Goal: Task Accomplishment & Management: Manage account settings

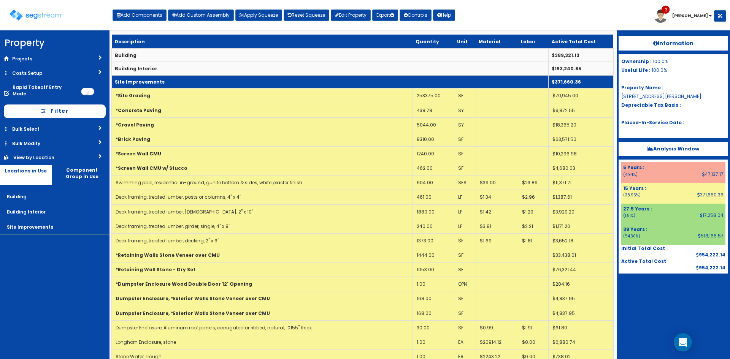
click at [177, 78] on td "Site Improvements" at bounding box center [330, 81] width 437 height 13
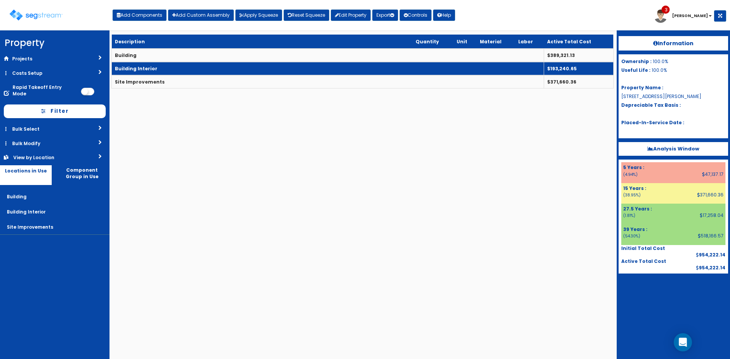
click at [177, 70] on td "Building Interior" at bounding box center [328, 68] width 432 height 13
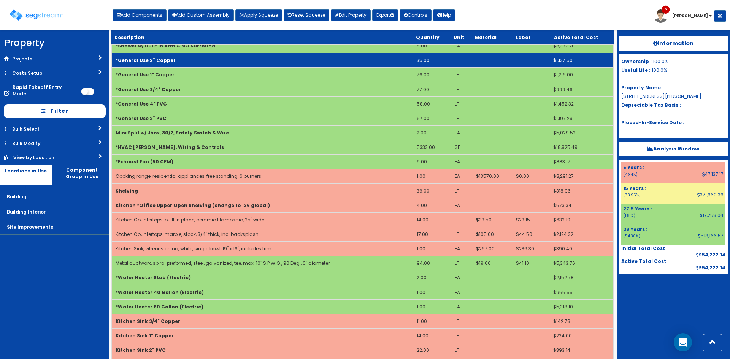
scroll to position [228, 0]
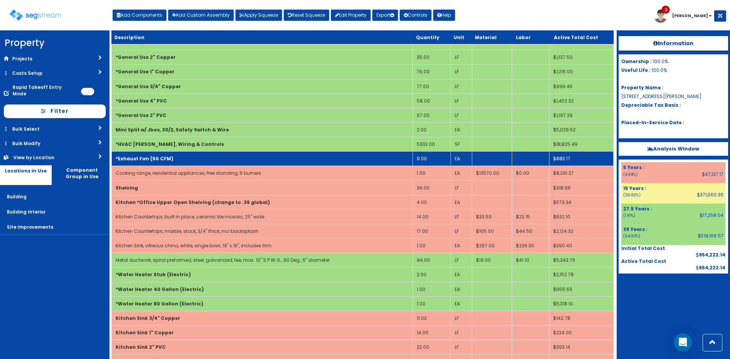
click at [251, 161] on td "*Exhaust Fan (50 CFM)" at bounding box center [262, 159] width 301 height 14
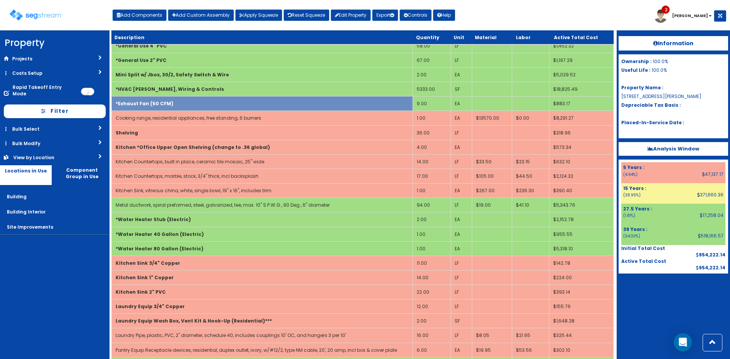
scroll to position [266, 0]
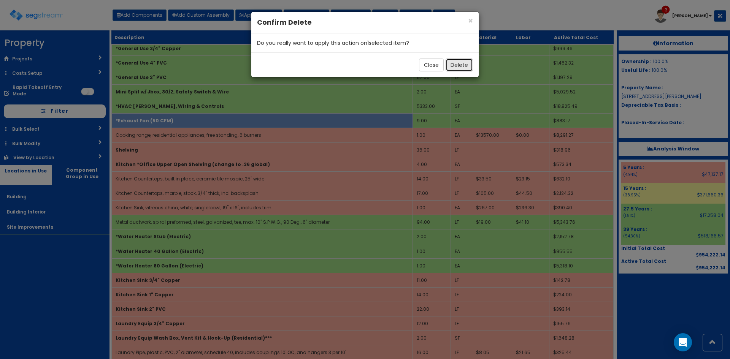
click at [462, 63] on button "Delete" at bounding box center [458, 65] width 27 height 13
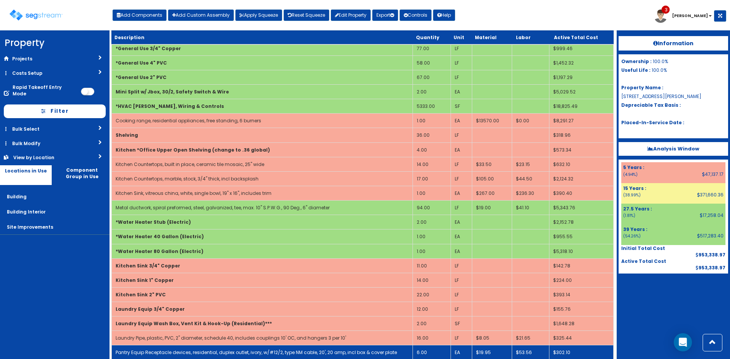
scroll to position [532, 0]
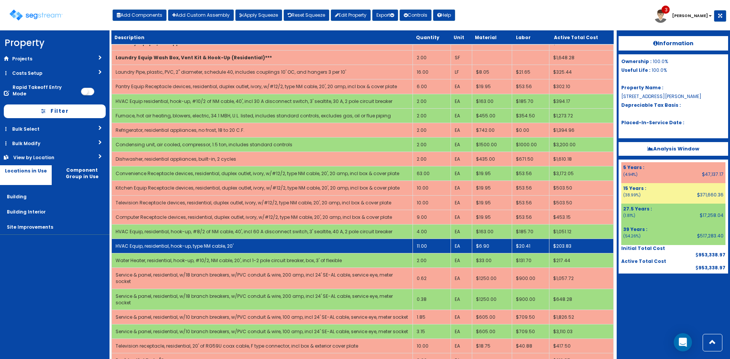
click at [424, 246] on td "11.00" at bounding box center [431, 246] width 38 height 14
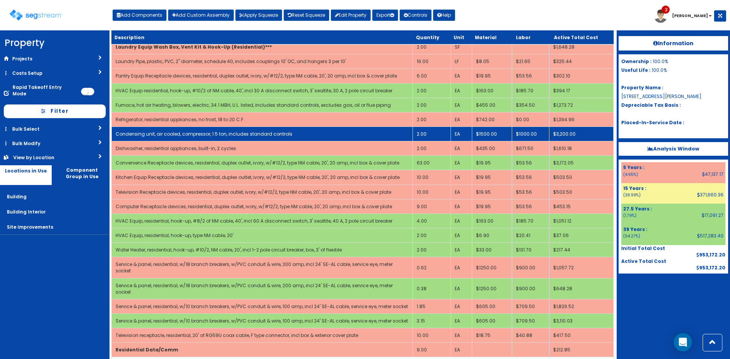
scroll to position [548, 0]
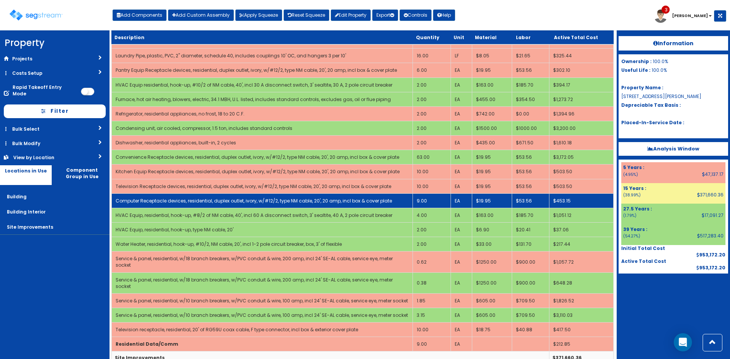
click at [251, 203] on link "Computer Receptacle devices, residential, duplex outlet, ivory, w/#12/2, type N…" at bounding box center [254, 201] width 276 height 6
click at [215, 200] on link "Computer Receptacle devices, residential, duplex outlet, ivory, w/#12/2, type N…" at bounding box center [254, 201] width 276 height 6
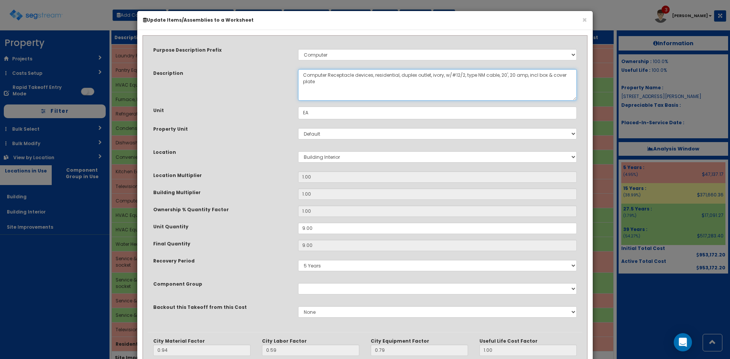
drag, startPoint x: 483, startPoint y: 85, endPoint x: 292, endPoint y: 75, distance: 191.0
click at [292, 75] on div "Computer Receptacle devices, residential, duplex outlet, ivory, w/#12/2, type N…" at bounding box center [437, 85] width 290 height 32
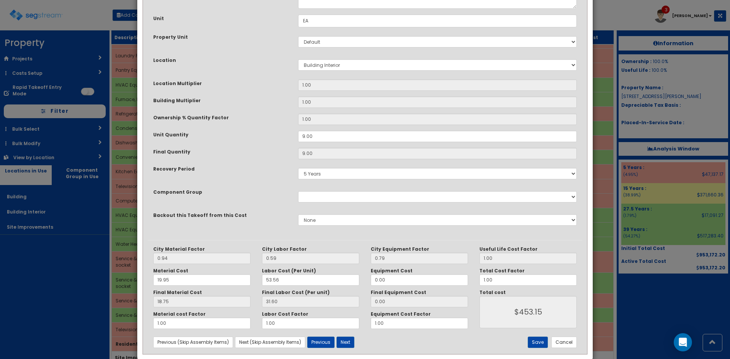
scroll to position [105, 0]
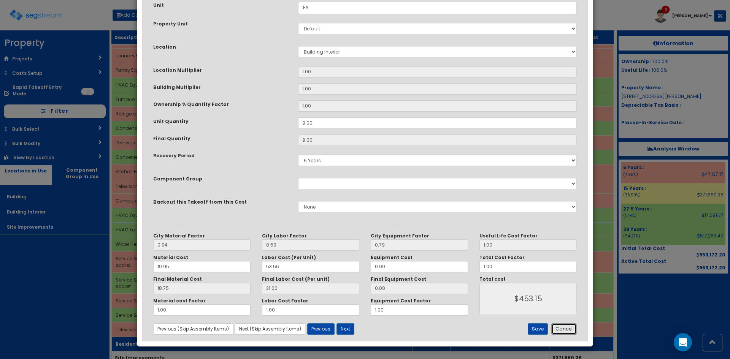
click at [563, 331] on button "Cancel" at bounding box center [563, 328] width 25 height 11
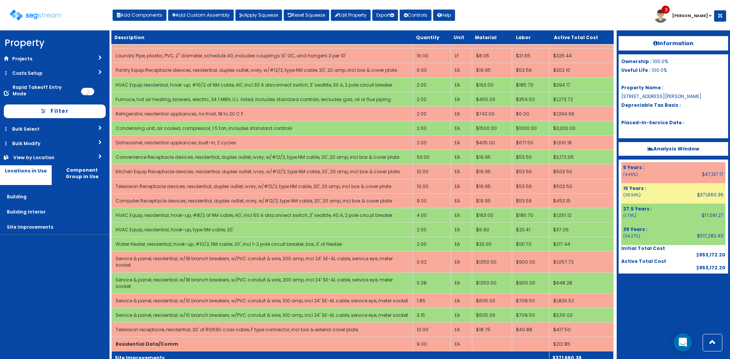
click at [245, 352] on td "Site Improvements" at bounding box center [330, 358] width 437 height 13
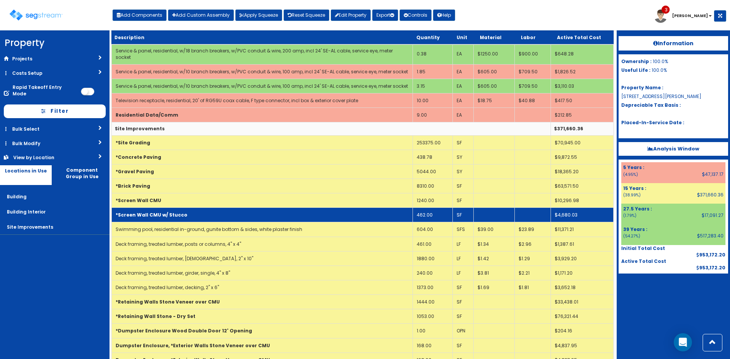
scroll to position [852, 0]
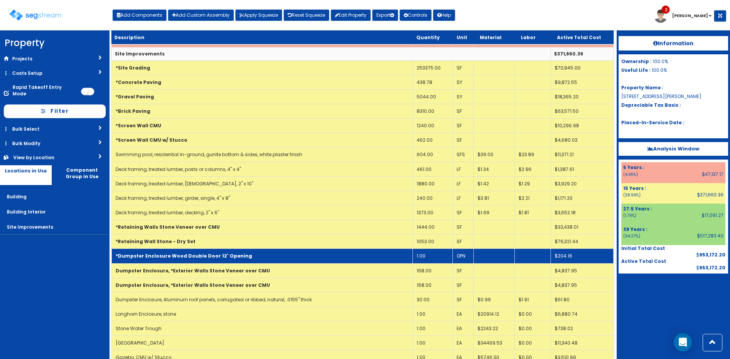
click at [184, 253] on b "*Dumpster Enclosure Wood Double Door 12' Opening" at bounding box center [184, 256] width 136 height 6
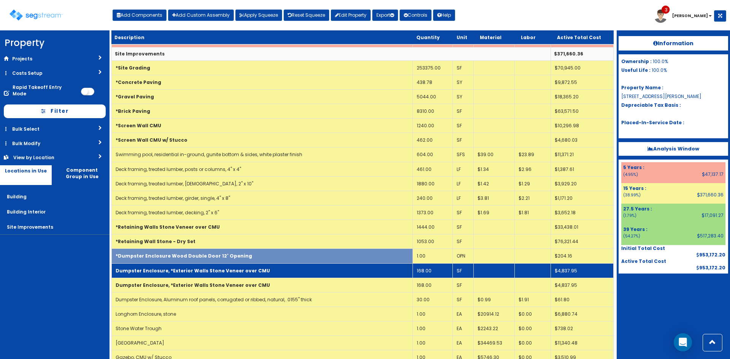
click at [185, 263] on td "Dumpster Enclosure, *Exterior Walls Stone Veneer over CMU" at bounding box center [262, 270] width 301 height 14
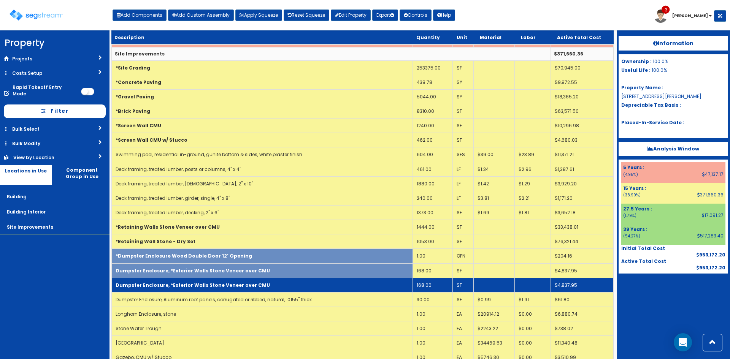
click at [186, 278] on td "Dumpster Enclosure, *Exterior Walls Stone Veneer over CMU" at bounding box center [262, 285] width 301 height 14
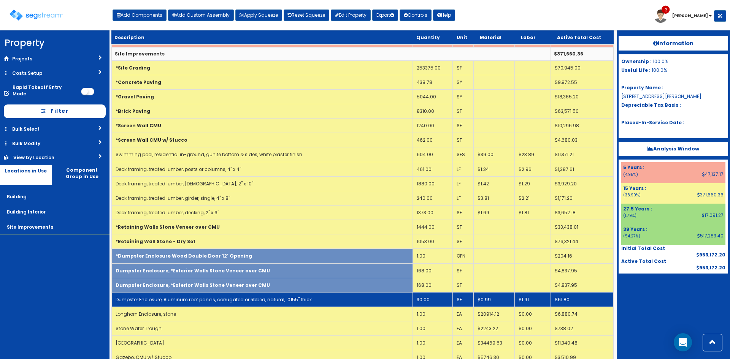
click at [190, 292] on td "Dumpster Enclosure, Aluminum roof panels, corrugated or ribbed, natural, .0155"…" at bounding box center [262, 299] width 301 height 14
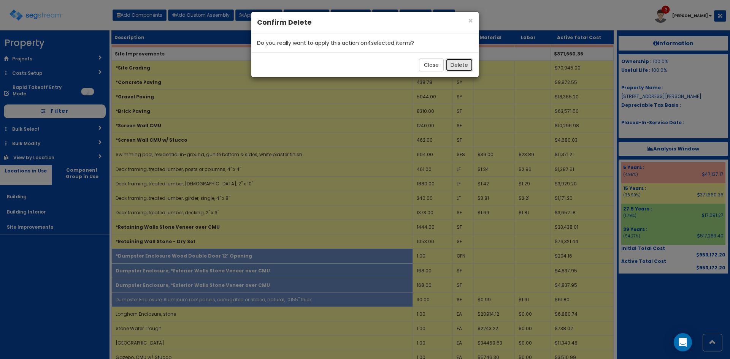
click at [461, 67] on button "Delete" at bounding box center [458, 65] width 27 height 13
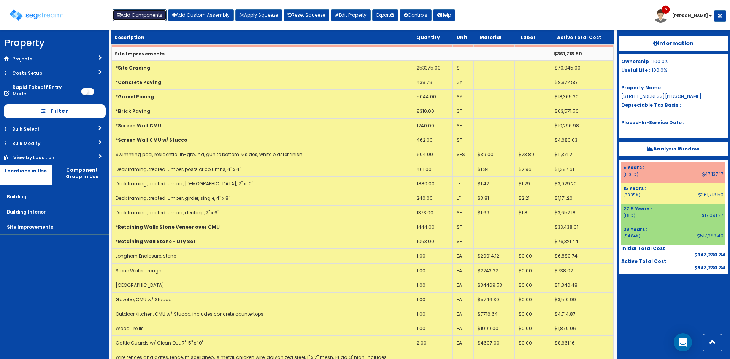
click at [149, 10] on button "Add Components" at bounding box center [139, 15] width 54 height 11
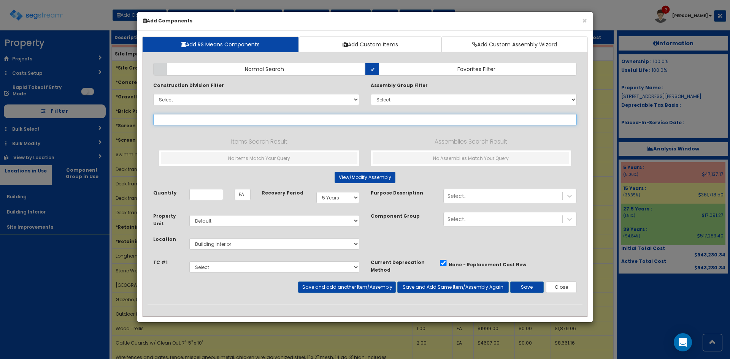
select select
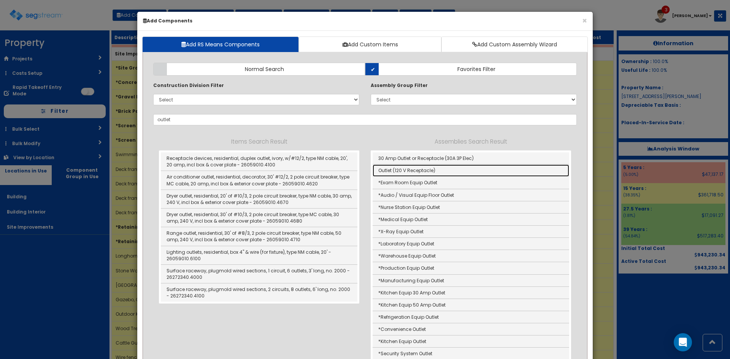
click at [383, 168] on link "Outlet (120 V Receptacle)" at bounding box center [470, 171] width 196 height 12
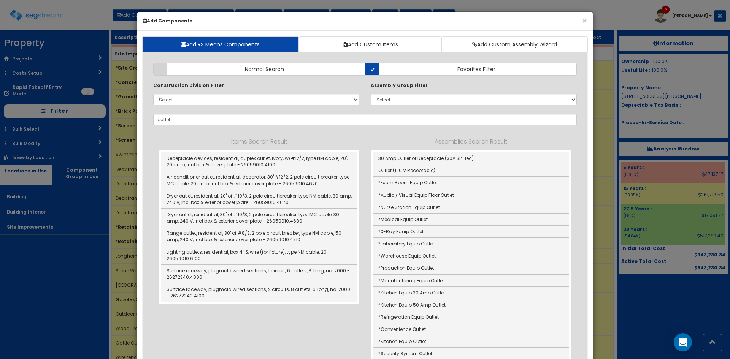
type input "Outlet (120 V Receptacle)"
type input "Ea"
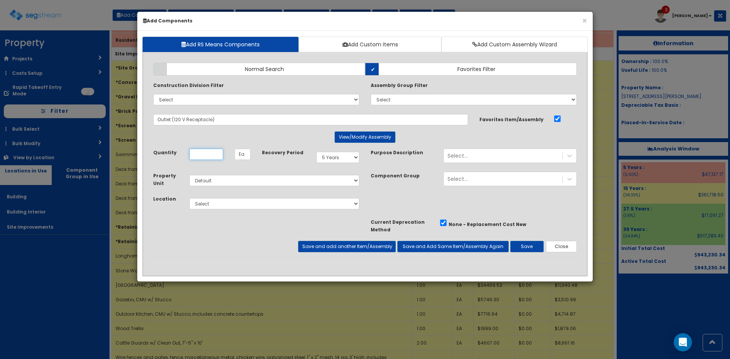
scroll to position [0, 0]
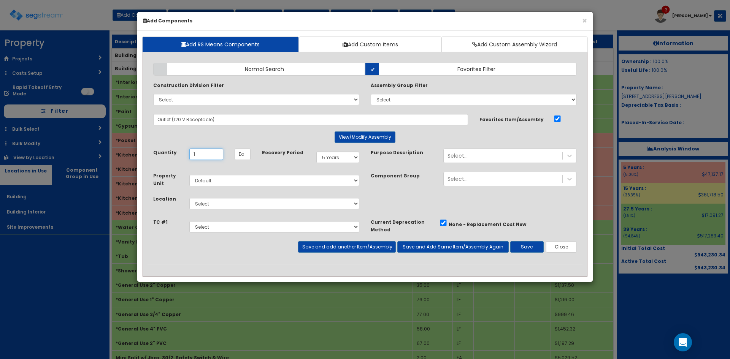
type input "1"
click at [264, 205] on select "Select Building Building Interior Site Improvements Add Additional Location" at bounding box center [274, 203] width 170 height 11
select select "7"
click at [189, 198] on select "Select Building Building Interior Site Improvements Add Additional Location" at bounding box center [274, 203] width 170 height 11
click at [525, 247] on button "Save" at bounding box center [526, 246] width 33 height 11
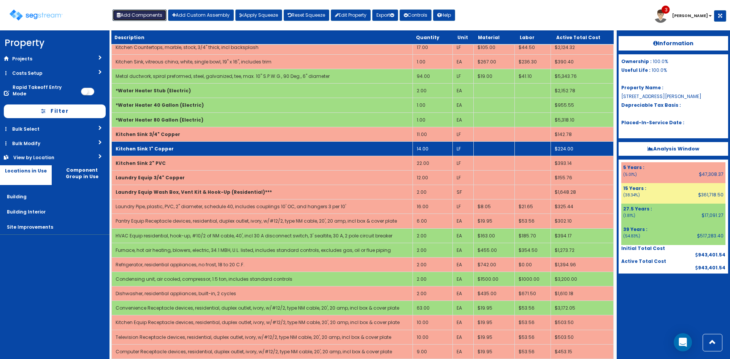
scroll to position [646, 0]
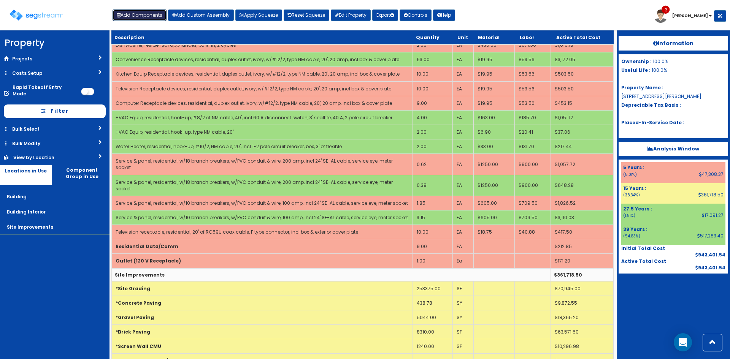
click at [143, 11] on button "Add Components" at bounding box center [139, 15] width 54 height 11
select select
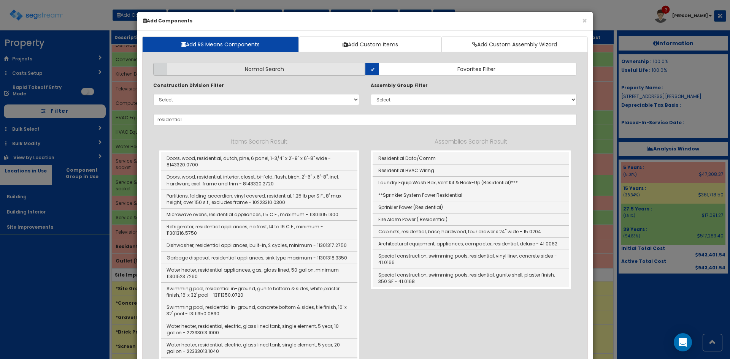
click at [348, 72] on label "Normal Search" at bounding box center [259, 69] width 212 height 13
click at [0, 0] on input "Normal Search" at bounding box center [0, 0] width 0 height 0
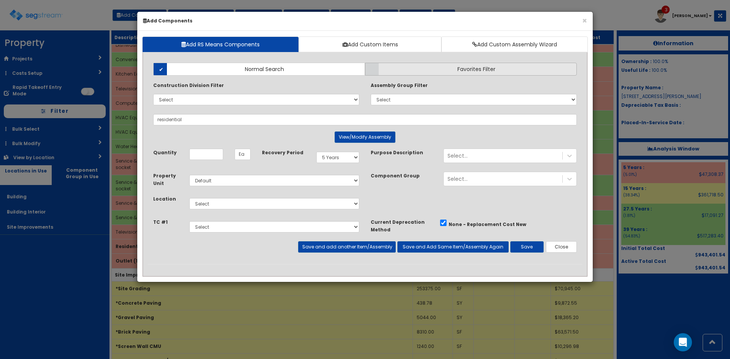
click at [427, 72] on label "Favorites Filter" at bounding box center [471, 69] width 212 height 13
click at [0, 0] on input "Favorites Filter" at bounding box center [0, 0] width 0 height 0
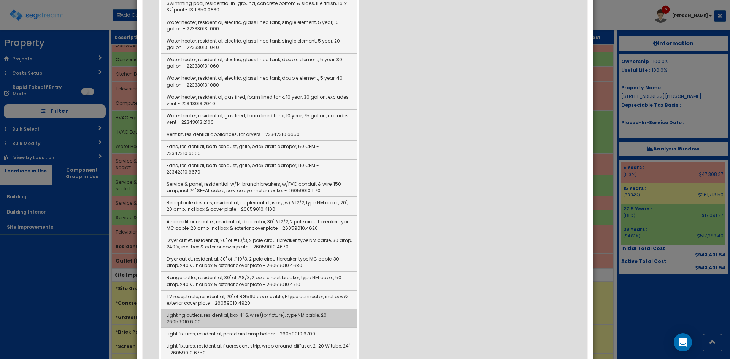
scroll to position [418, 0]
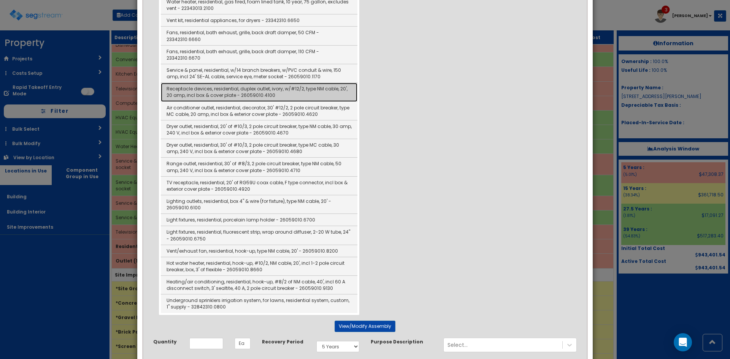
click at [296, 83] on link "Receptacle devices, residential, duplex outlet, ivory, w/#12/2, type NM cable, …" at bounding box center [259, 92] width 196 height 19
type input "Receptacle devices, residential, duplex outlet, ivory, w/#12/2, type NM cable, …"
type input "EA"
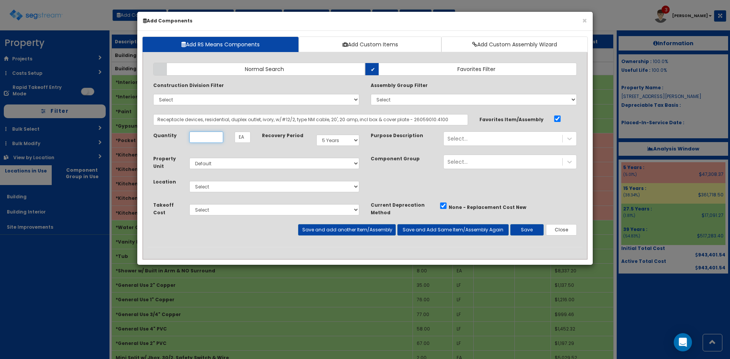
scroll to position [0, 0]
type input "1"
click at [271, 185] on select "Select Building Building Interior Site Improvements Add Additional Location" at bounding box center [274, 186] width 170 height 11
click at [189, 181] on select "Select Building Building Interior Site Improvements Add Additional Location" at bounding box center [274, 186] width 170 height 11
select select "7"
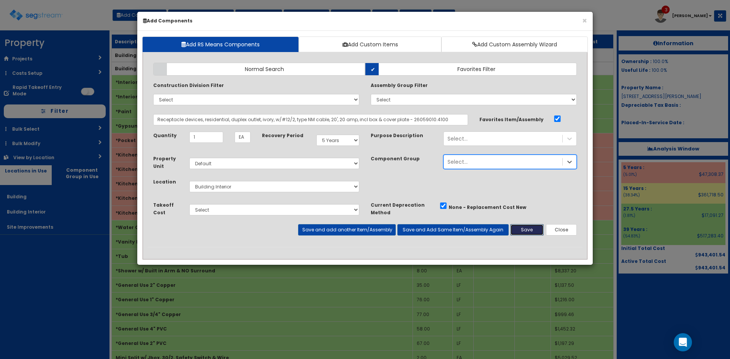
click at [534, 231] on button "Save" at bounding box center [526, 229] width 33 height 11
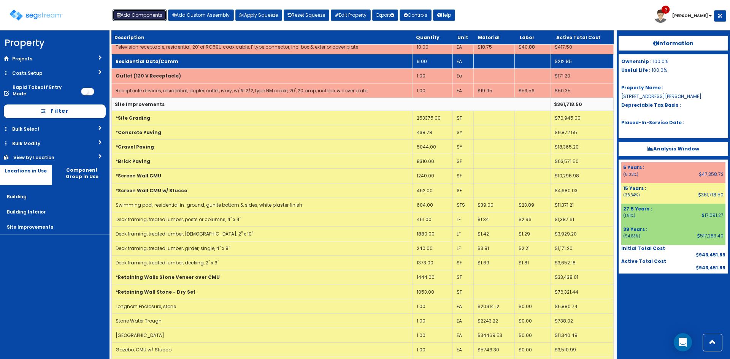
scroll to position [646, 0]
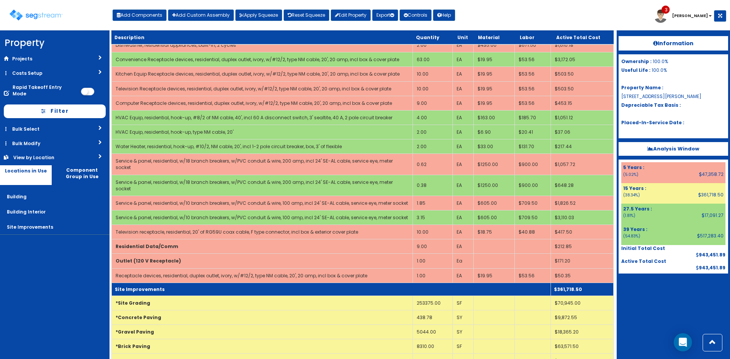
click at [312, 283] on td "Site Improvements" at bounding box center [331, 289] width 439 height 13
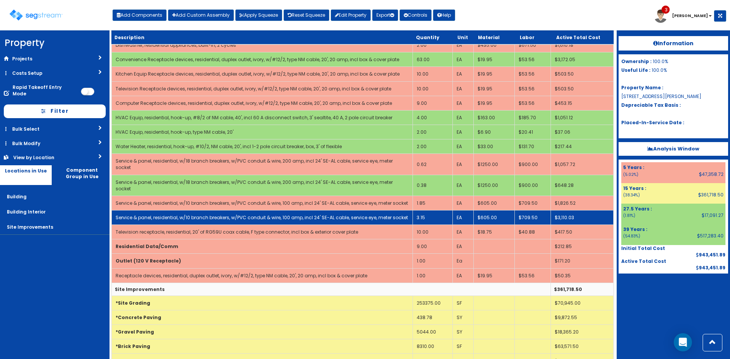
scroll to position [578, 0]
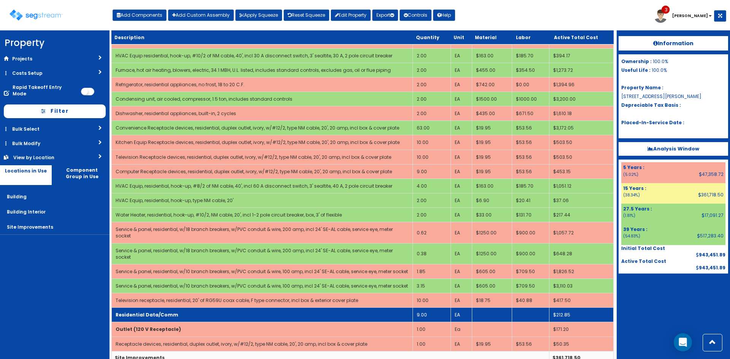
click at [253, 309] on td "Residential Data/Comm" at bounding box center [262, 315] width 301 height 14
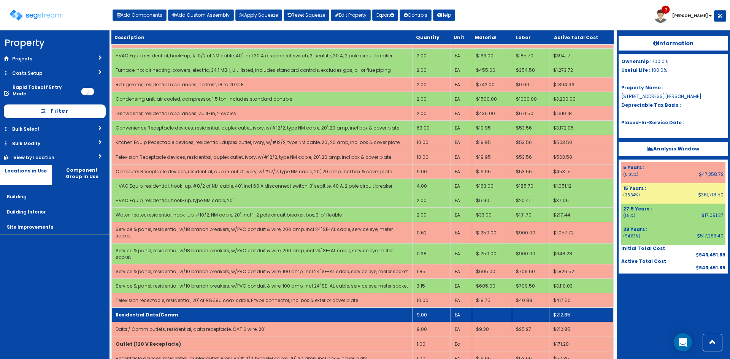
scroll to position [592, 0]
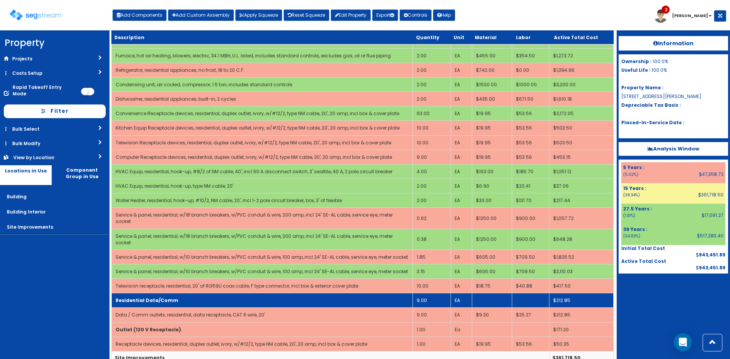
click at [252, 293] on td "Residential Data/Comm" at bounding box center [262, 300] width 301 height 14
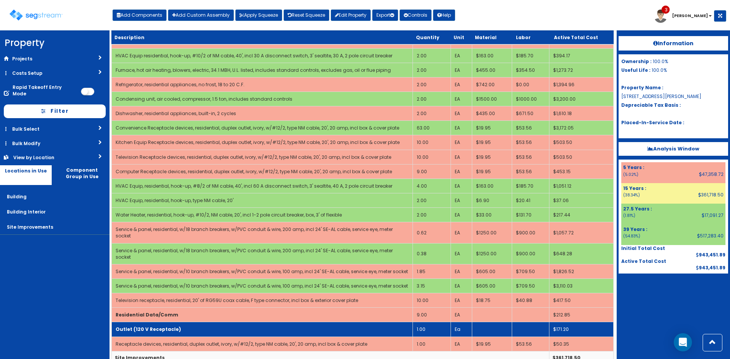
click at [250, 322] on td "Outlet (120 V Receptacle)" at bounding box center [262, 329] width 301 height 14
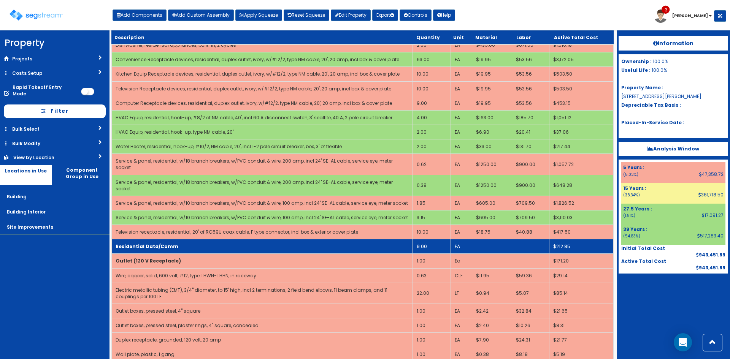
scroll to position [671, 0]
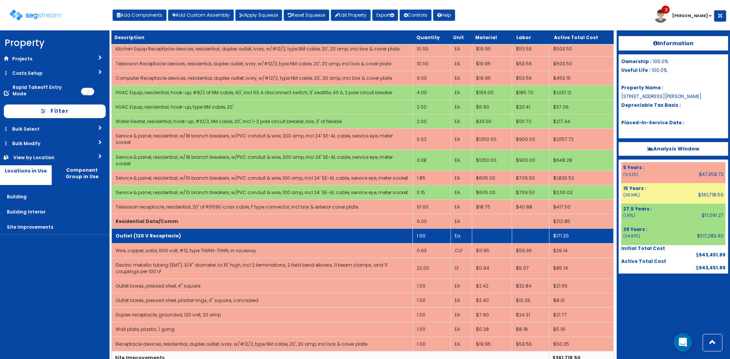
click at [157, 233] on b "Outlet (120 V Receptacle)" at bounding box center [148, 236] width 65 height 6
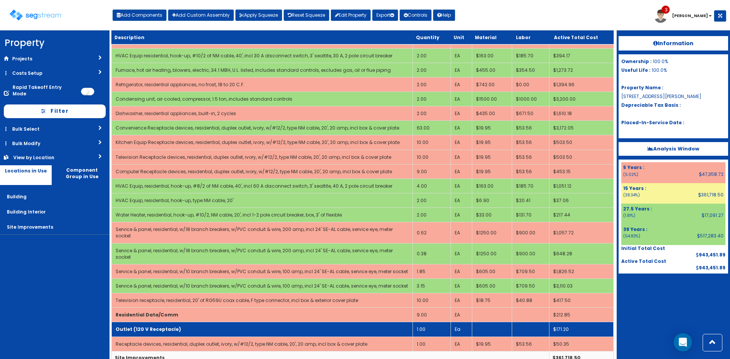
click at [173, 326] on b "Outlet (120 V Receptacle)" at bounding box center [148, 329] width 65 height 6
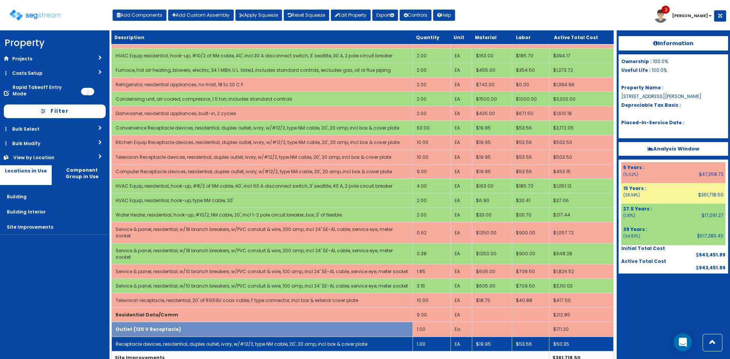
click at [174, 341] on link "Receptacle devices, residential, duplex outlet, ivory, w/#12/2, type NM cable, …" at bounding box center [242, 344] width 252 height 6
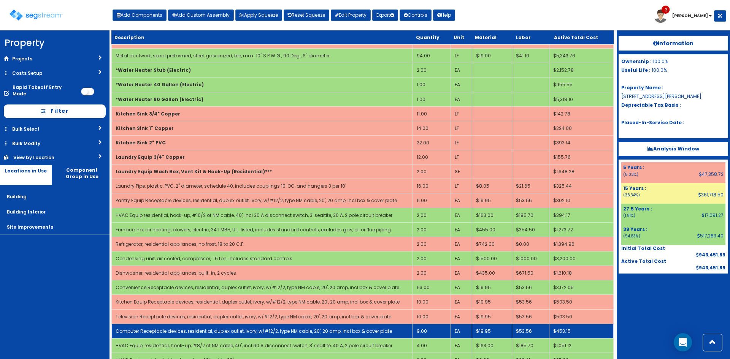
scroll to position [578, 0]
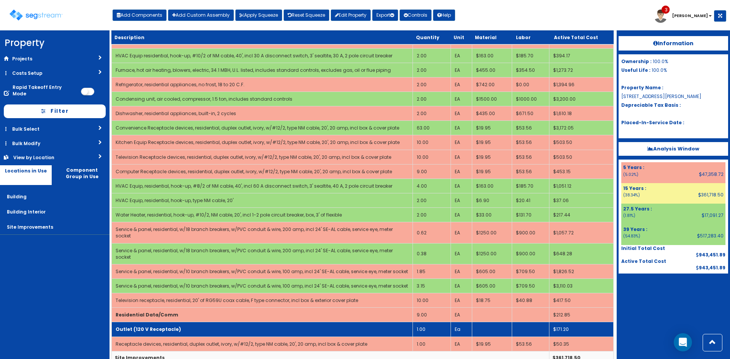
click at [181, 322] on td "Outlet (120 V Receptacle)" at bounding box center [262, 329] width 301 height 14
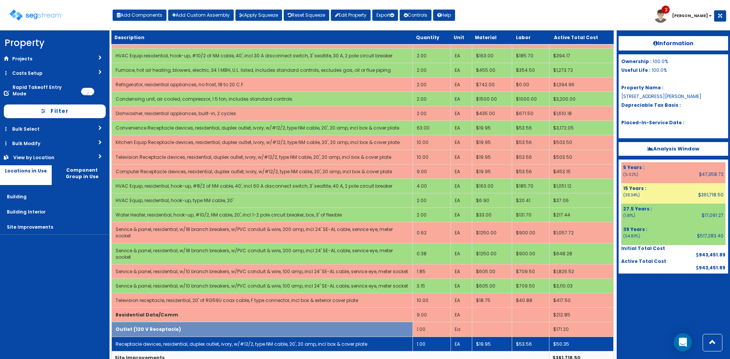
click at [181, 341] on link "Receptacle devices, residential, duplex outlet, ivory, w/#12/2, type NM cable, …" at bounding box center [242, 344] width 252 height 6
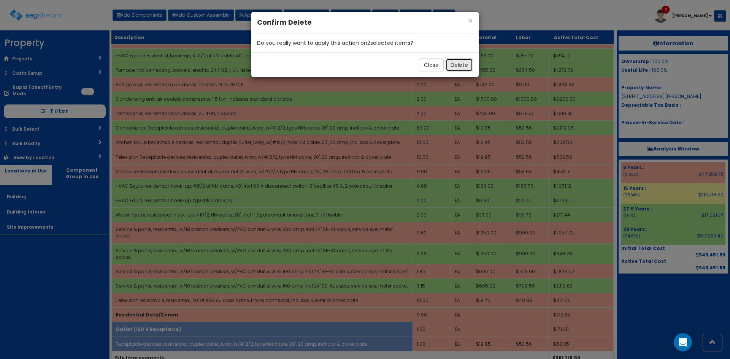
click at [454, 62] on button "Delete" at bounding box center [458, 65] width 27 height 13
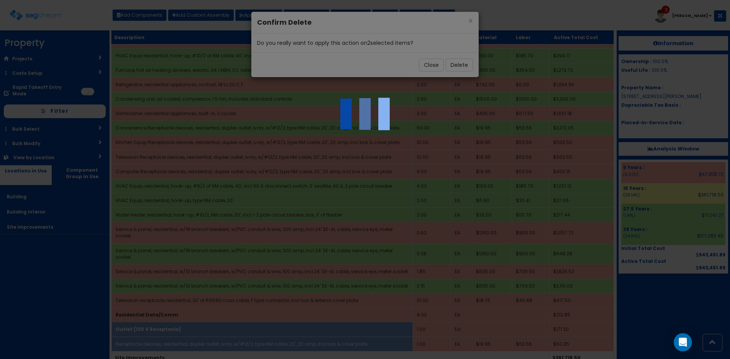
scroll to position [548, 0]
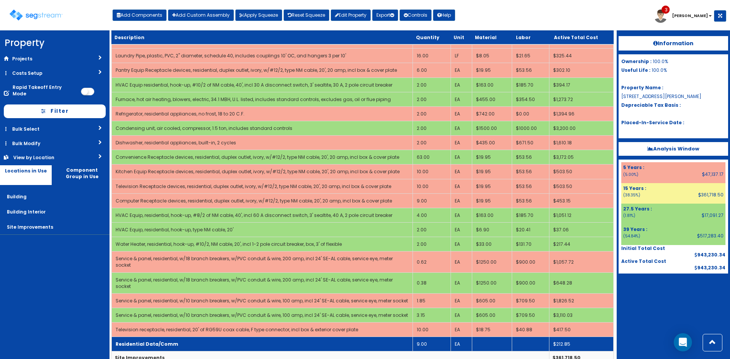
click at [186, 337] on td "Residential Data/Comm" at bounding box center [262, 344] width 301 height 14
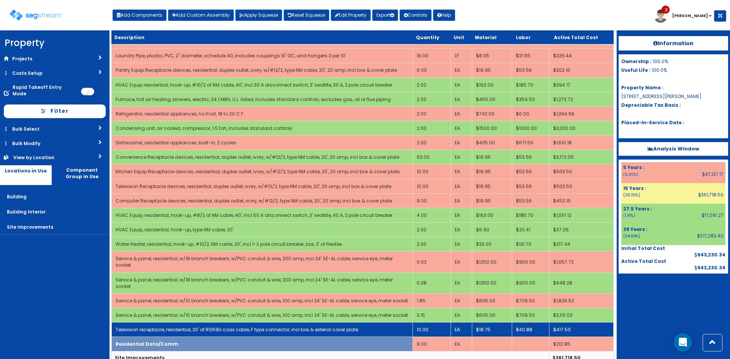
click at [186, 326] on link "Television receptacle, residential, 20' of RG59U coax cable, F type connector, …" at bounding box center [237, 329] width 242 height 6
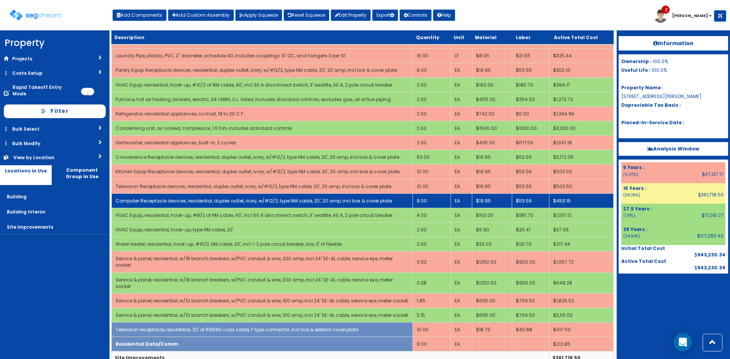
click at [176, 204] on td "Computer Receptacle devices, residential, duplex outlet, ivory, w/#12/2, type N…" at bounding box center [262, 200] width 301 height 14
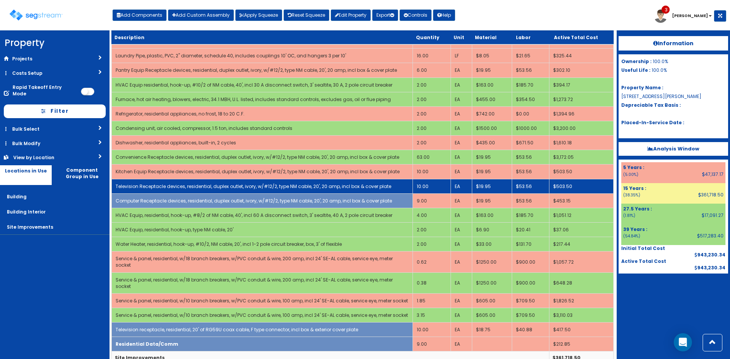
click at [178, 185] on link "Television Receptacle devices, residential, duplex outlet, ivory, w/#12/2, type…" at bounding box center [254, 186] width 276 height 6
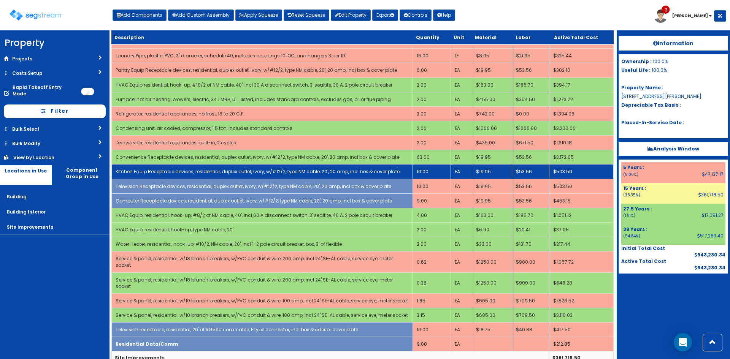
click at [181, 172] on link "Kitchen Equip Receptacle devices, residential, duplex outlet, ivory, w/#12/2, t…" at bounding box center [258, 171] width 284 height 6
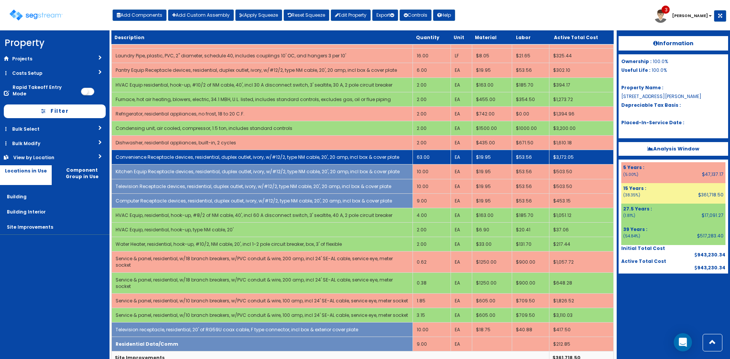
click at [188, 155] on link "Convenience Receptacle devices, residential, duplex outlet, ivory, w/#12/2, typ…" at bounding box center [258, 157] width 284 height 6
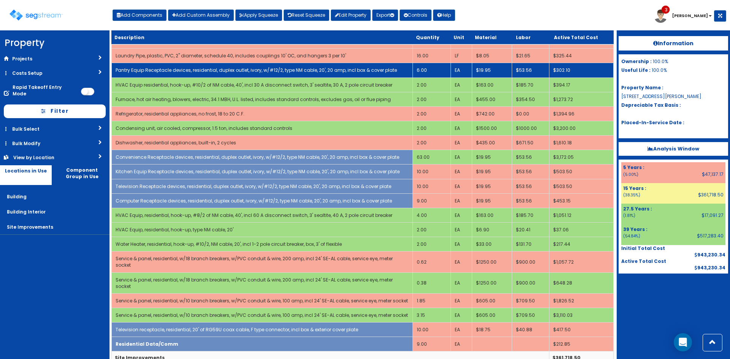
click at [204, 69] on link "Pantry Equip Receptacle devices, residential, duplex outlet, ivory, w/#12/2, ty…" at bounding box center [256, 70] width 281 height 6
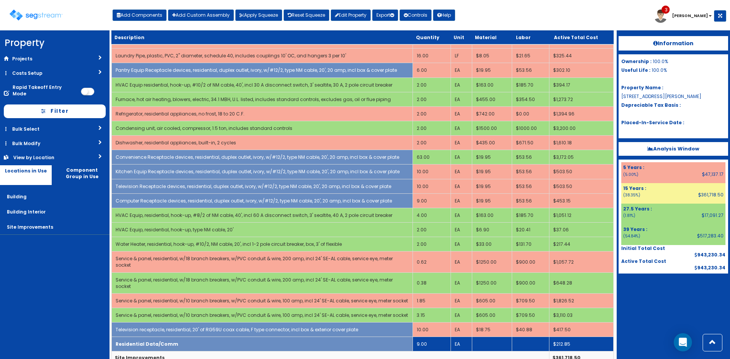
click at [188, 337] on td "Residential Data/Comm" at bounding box center [262, 344] width 301 height 14
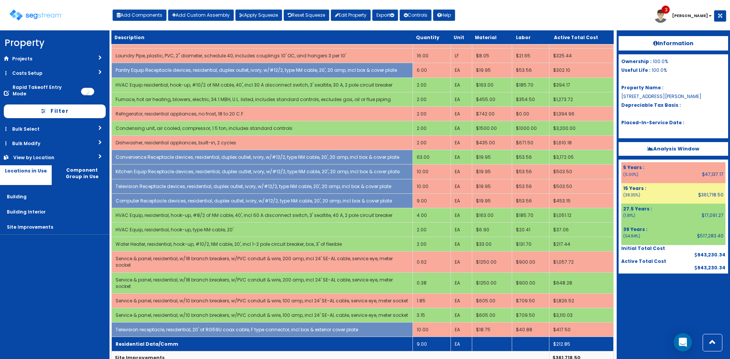
click at [424, 337] on td "9.00" at bounding box center [431, 344] width 38 height 14
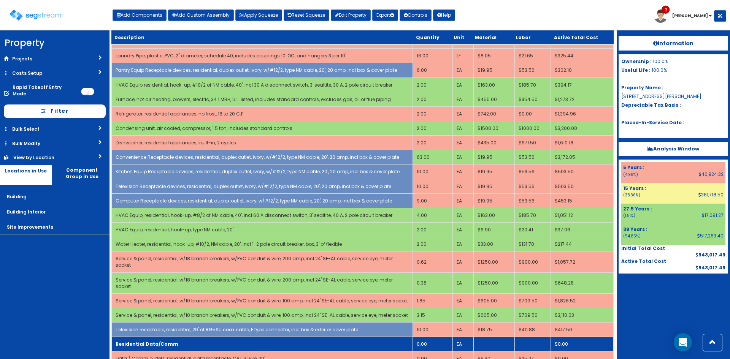
click at [328, 337] on td "Residential Data/Comm" at bounding box center [262, 344] width 301 height 14
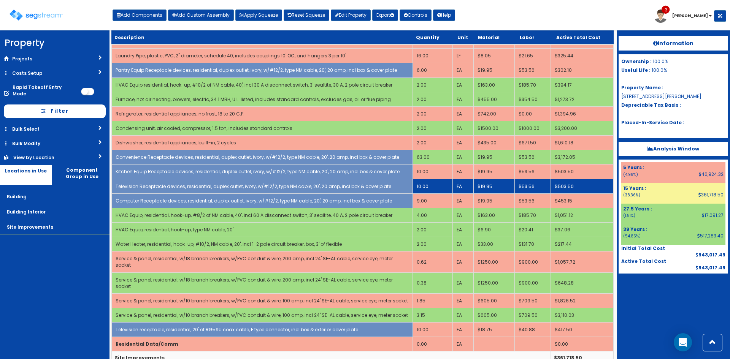
scroll to position [472, 0]
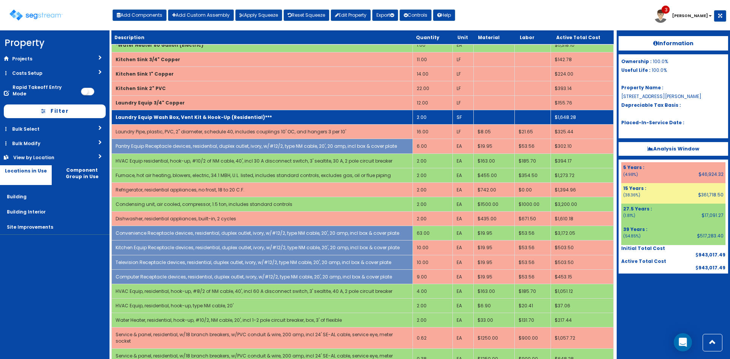
click at [236, 117] on b "Laundry Equip Wash Box, Vent Kit & Hook-Up (Residential)***" at bounding box center [194, 117] width 156 height 6
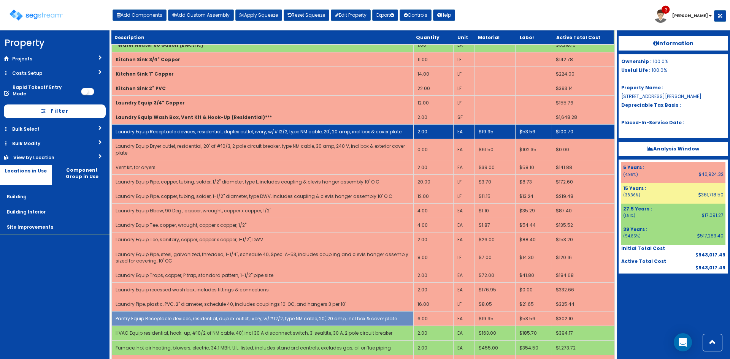
click at [239, 133] on link "Laundry Equip Receptacle devices, residential, duplex outlet, ivory, w/#12/2, t…" at bounding box center [259, 131] width 286 height 6
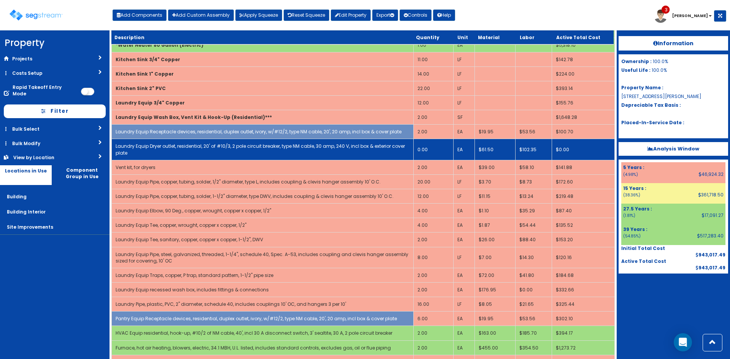
click at [251, 152] on td "Laundry Equip Dryer outlet, residential, 20' of #10/3, 2 pole circuit breaker, …" at bounding box center [263, 149] width 302 height 21
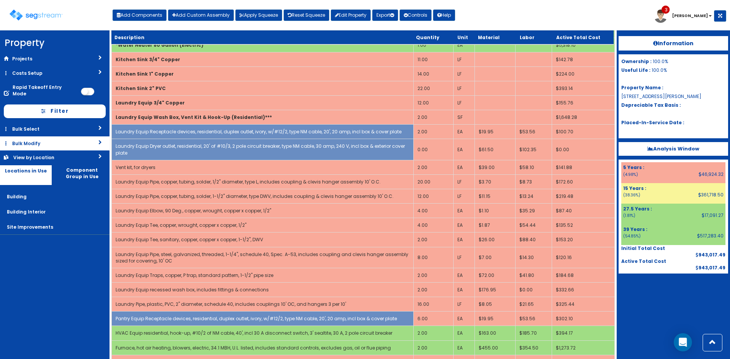
click at [73, 136] on link "Bulk Modify" at bounding box center [54, 143] width 109 height 14
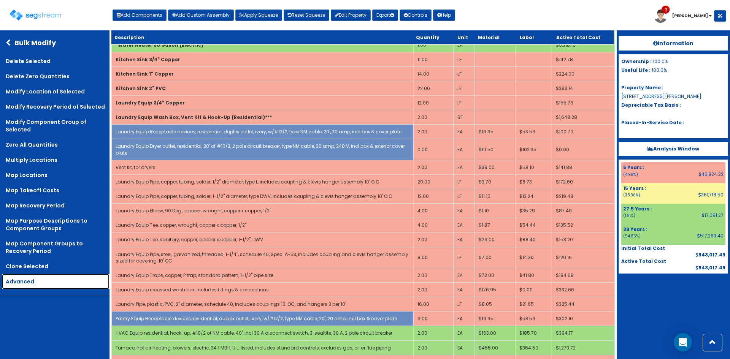
click at [54, 284] on link "Advanced" at bounding box center [56, 281] width 108 height 15
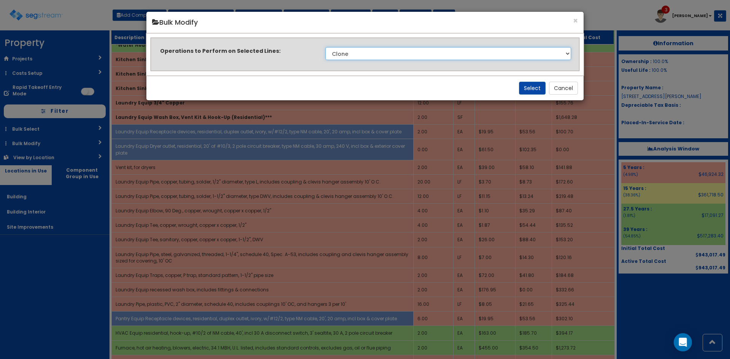
click at [440, 53] on select "Clone Delete Delete Zero Quantities Modify Component Group Modify Cost Sources …" at bounding box center [448, 53] width 246 height 13
select select "modifyTotalCostFactor"
click at [325, 47] on select "Clone Delete Delete Zero Quantities Modify Component Group Modify Cost Sources …" at bounding box center [448, 53] width 246 height 13
click at [534, 89] on button "Select" at bounding box center [532, 88] width 27 height 13
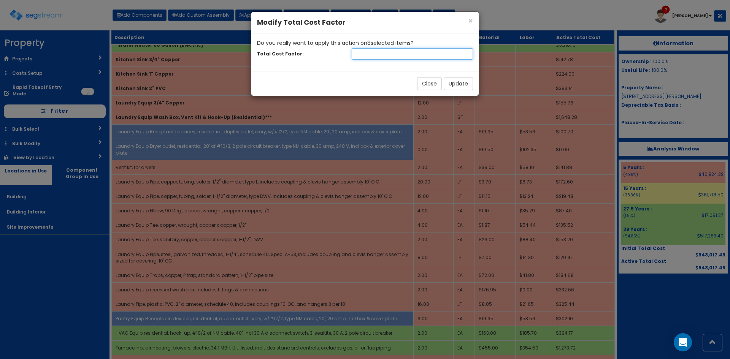
click at [385, 55] on input "number" at bounding box center [412, 53] width 121 height 11
type input ".85"
click at [459, 84] on button "Update" at bounding box center [458, 83] width 29 height 13
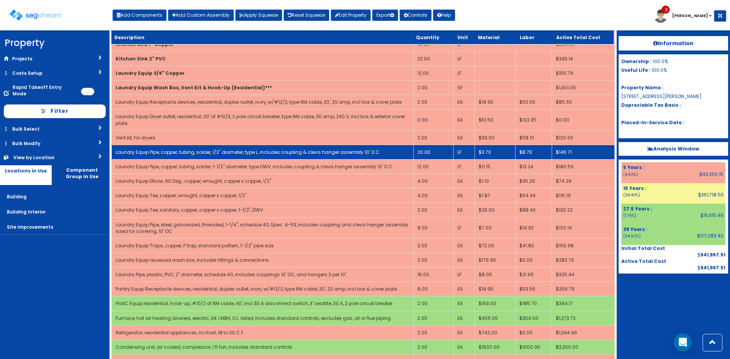
scroll to position [434, 0]
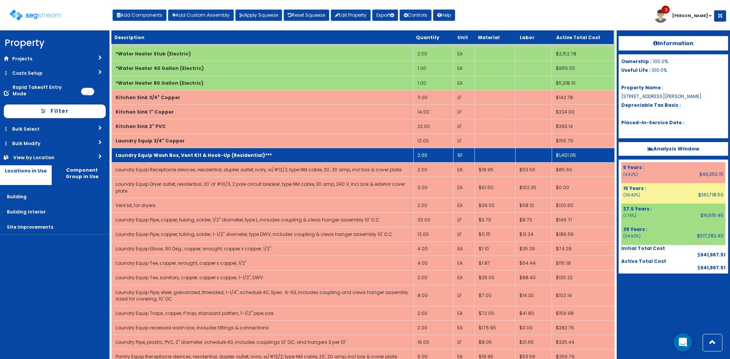
click at [227, 156] on b "Laundry Equip Wash Box, Vent Kit & Hook-Up (Residential)***" at bounding box center [194, 155] width 156 height 6
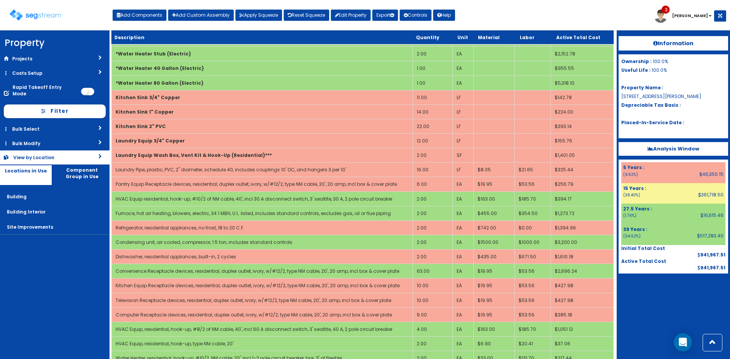
click at [92, 153] on link "View by Location" at bounding box center [54, 157] width 109 height 14
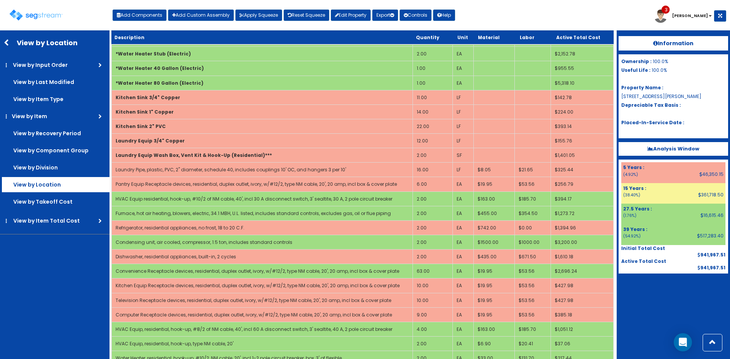
click at [86, 181] on label "View by Location" at bounding box center [56, 184] width 108 height 15
click at [0, 0] on input "View by Location" at bounding box center [0, 0] width 0 height 0
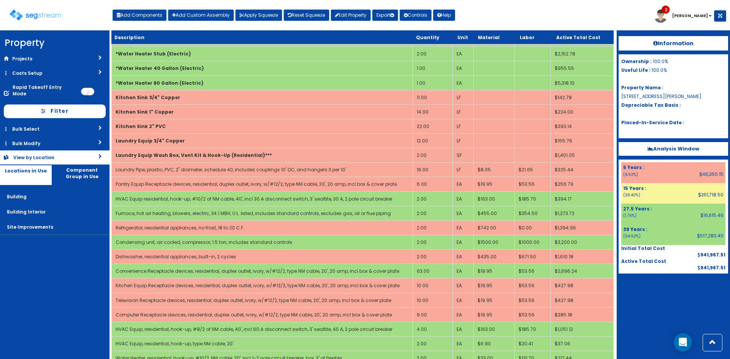
click at [81, 150] on link "View by Location" at bounding box center [54, 157] width 109 height 14
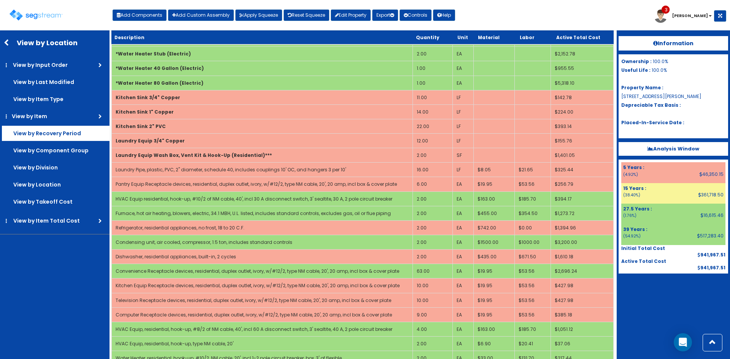
click at [70, 132] on label "View by Recovery Period" at bounding box center [56, 133] width 108 height 15
click at [0, 0] on input "View by Recovery Period" at bounding box center [0, 0] width 0 height 0
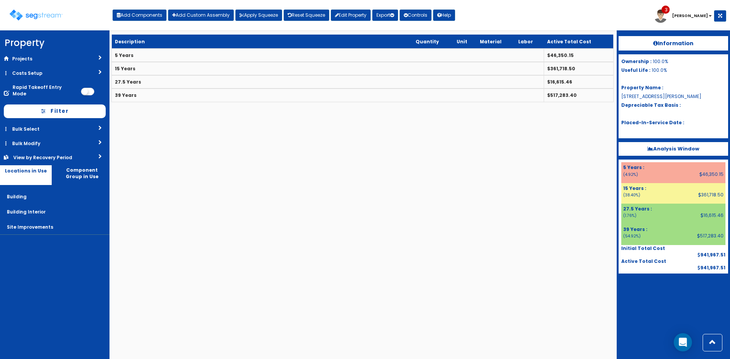
scroll to position [0, 0]
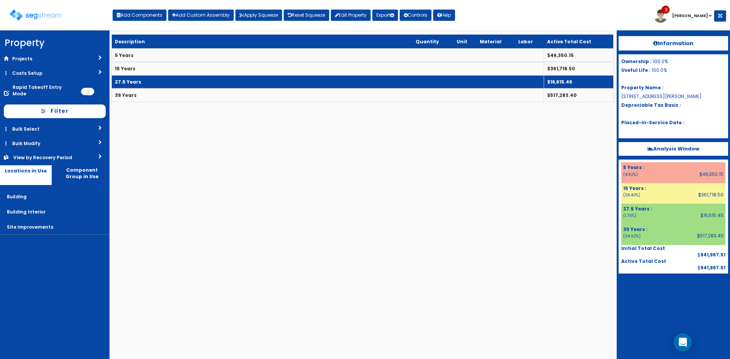
click at [162, 83] on td "27.5 Years" at bounding box center [328, 81] width 432 height 13
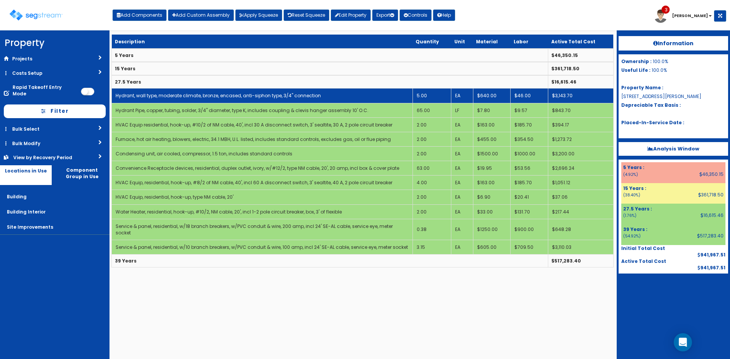
click at [168, 96] on link "Hydrant, wall type, moderate climate, bronze, encased, anti-siphon type, 3/4" c…" at bounding box center [218, 95] width 205 height 6
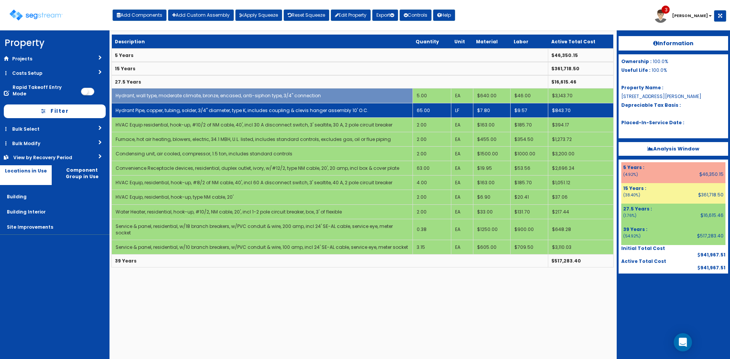
click at [169, 107] on link "Hydrant Pipe, copper, tubing, solder, 3/4" diameter, type K, includes coupling …" at bounding box center [242, 110] width 253 height 6
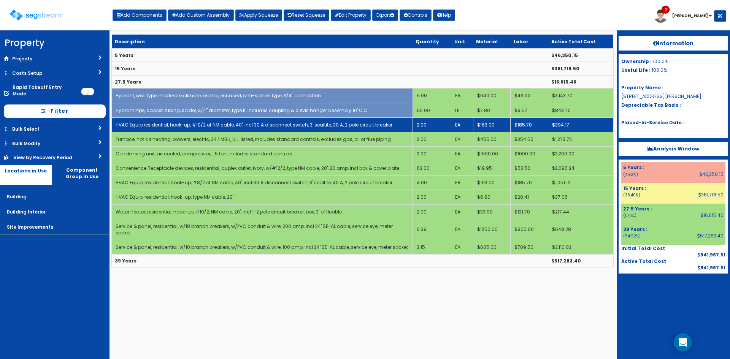
click at [170, 122] on link "HVAC Equip residential, hook-up, #10/2 of NM cable, 40', incl 30 A disconnect s…" at bounding box center [254, 125] width 277 height 6
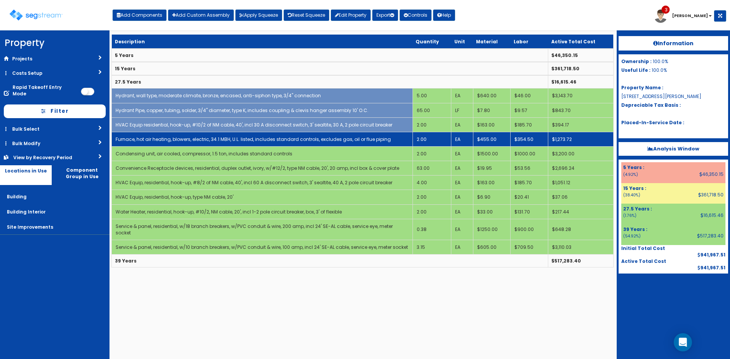
click at [173, 139] on link "Furnace, hot air heating, blowers, electric, 34.1 MBH, U.L. listed, includes st…" at bounding box center [253, 139] width 275 height 6
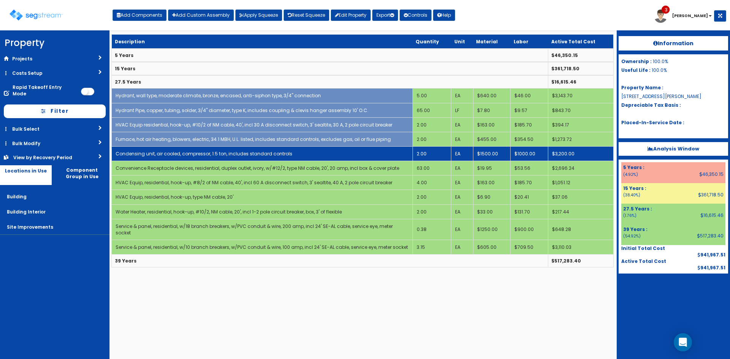
click at [177, 152] on link "Condensing unit, air cooled, compressor, 1.5 ton, includes standard controls" at bounding box center [204, 153] width 177 height 6
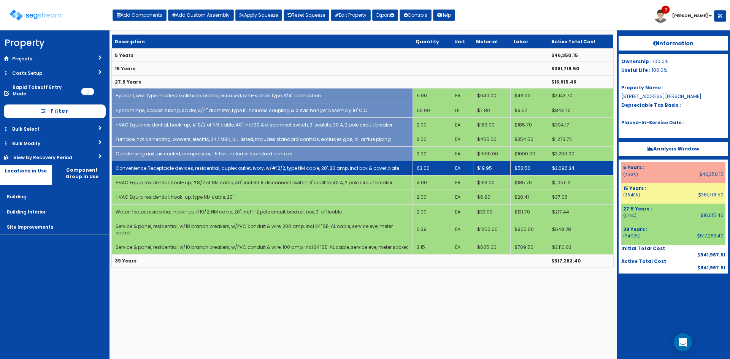
click at [179, 168] on link "Convenience Receptacle devices, residential, duplex outlet, ivory, w/#12/2, typ…" at bounding box center [258, 168] width 284 height 6
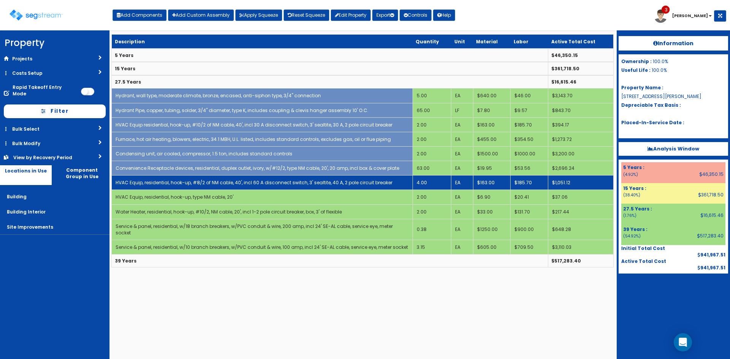
click at [180, 186] on link "HVAC Equip, residential, hook-up, #8/2 of NM cable, 40', incl 60 A disconnect s…" at bounding box center [254, 182] width 277 height 6
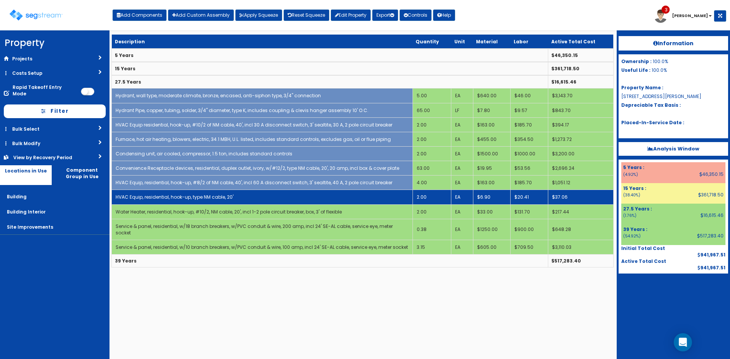
click at [180, 193] on td "HVAC Equip, residential, hook-up, type NM cable, 20'" at bounding box center [262, 197] width 301 height 14
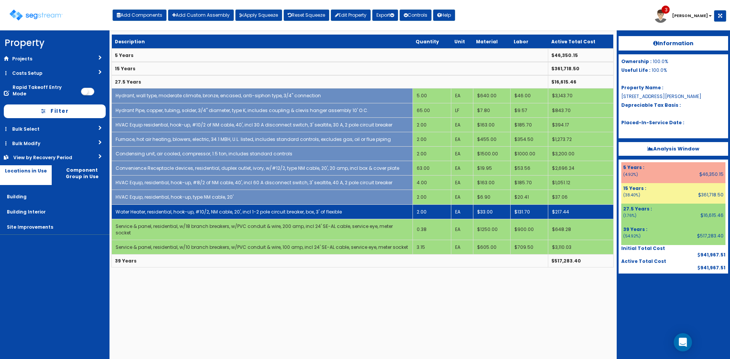
click at [183, 212] on link "Water Heater, residential, hook-up, #10/2, NM cable, 20', incl 1-2 pole circuit…" at bounding box center [229, 212] width 226 height 6
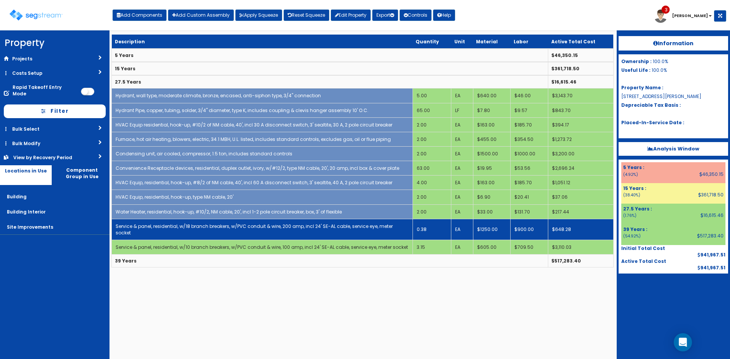
click at [184, 227] on link "Service & panel, residential, w/18 branch breakers, w/PVC conduit & wire, 200 a…" at bounding box center [254, 229] width 277 height 13
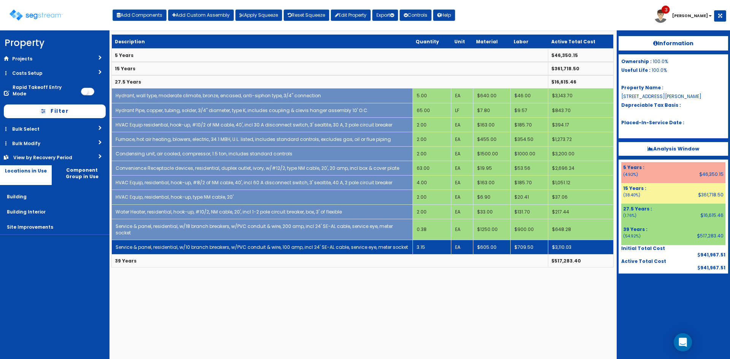
click at [186, 244] on link "Service & panel, residential, w/10 branch breakers, w/PVC conduit & wire, 100 a…" at bounding box center [262, 247] width 292 height 6
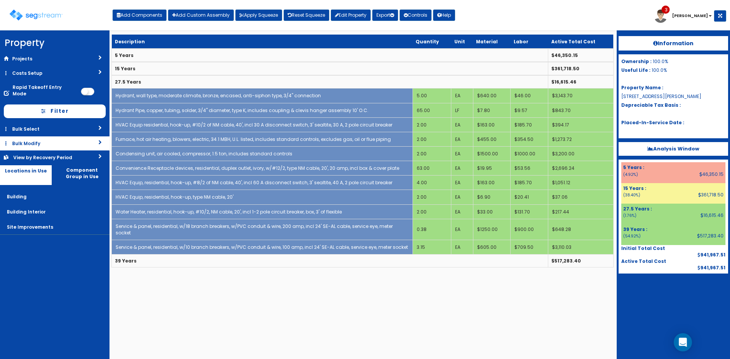
click at [21, 136] on link "Bulk Modify" at bounding box center [54, 143] width 109 height 14
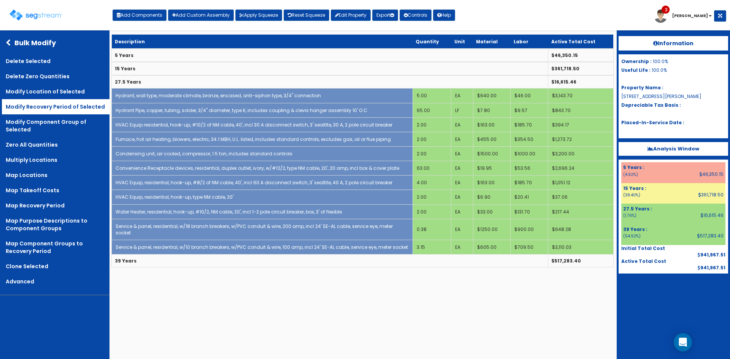
click at [68, 106] on link "Modify Recovery Period of Selected" at bounding box center [56, 106] width 108 height 15
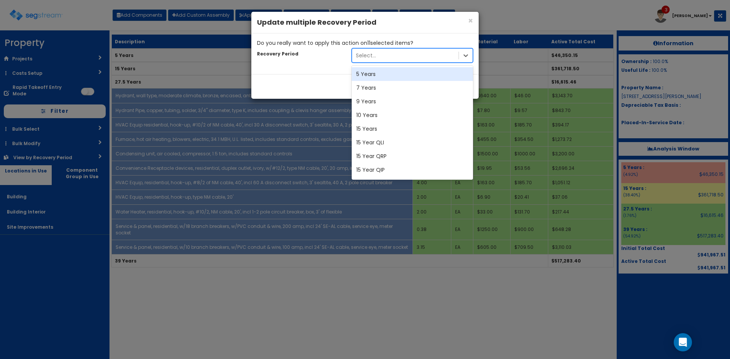
click at [387, 57] on div "Select..." at bounding box center [405, 55] width 106 height 12
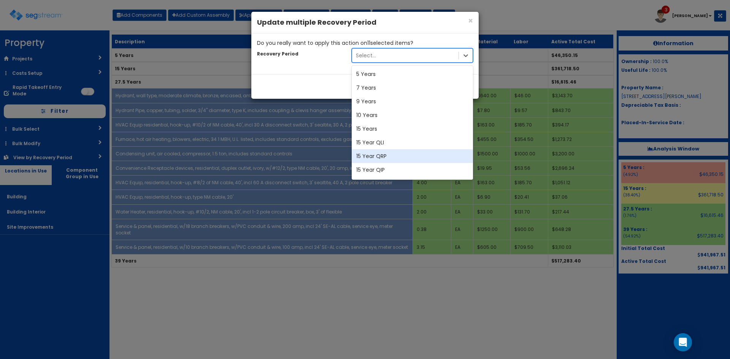
scroll to position [94, 0]
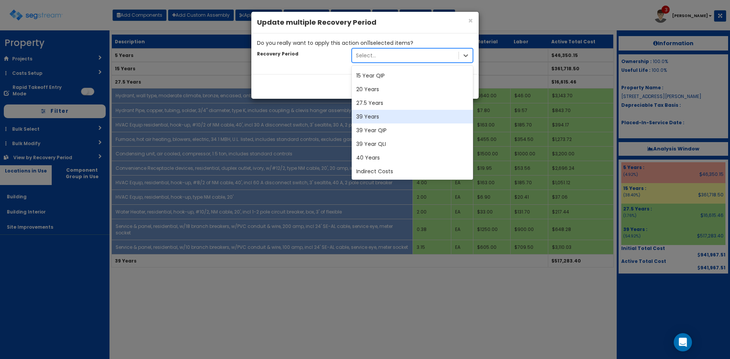
click at [377, 118] on div "39 Years" at bounding box center [412, 117] width 121 height 14
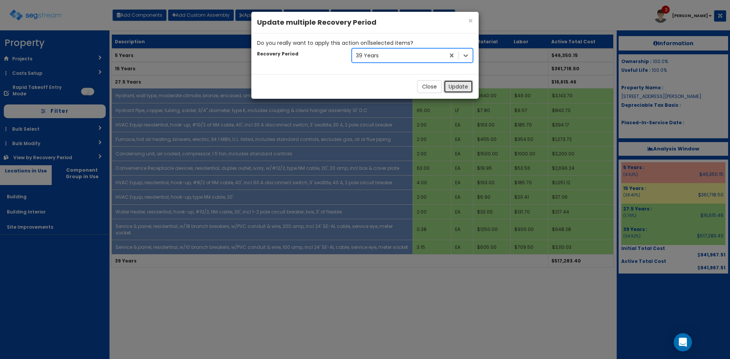
click at [454, 84] on button "Update" at bounding box center [458, 86] width 29 height 13
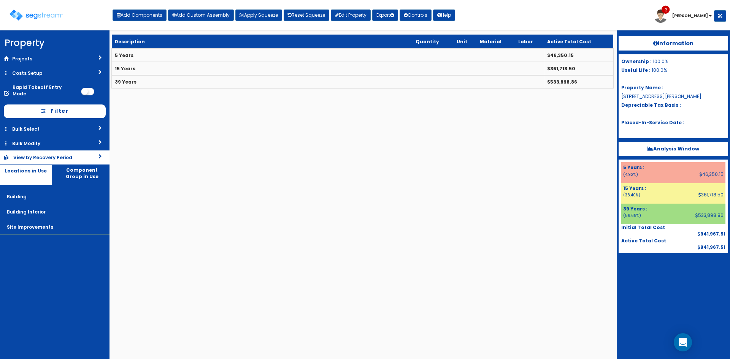
click at [43, 154] on div "View by Recovery Period" at bounding box center [43, 157] width 61 height 6
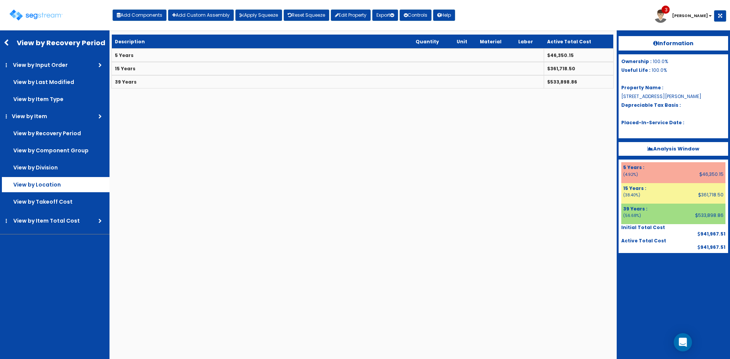
click at [45, 185] on label "View by Location" at bounding box center [56, 184] width 108 height 15
click at [0, 0] on input "View by Location" at bounding box center [0, 0] width 0 height 0
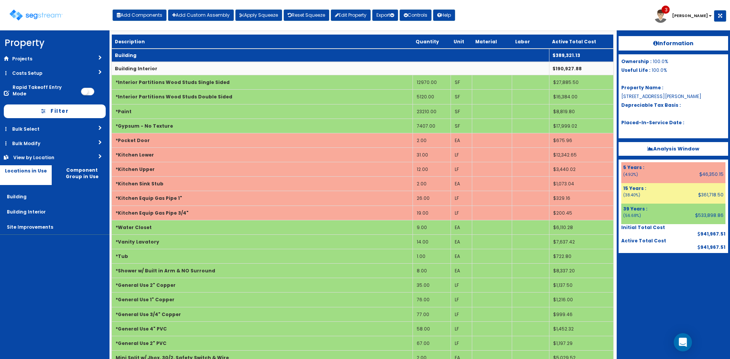
click at [257, 62] on td "Building" at bounding box center [330, 55] width 437 height 13
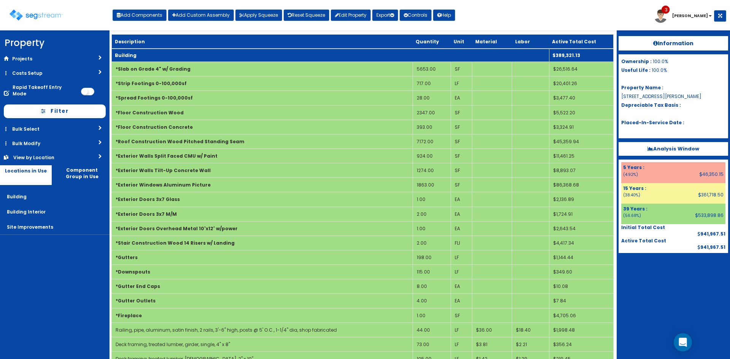
click at [261, 51] on td "Building" at bounding box center [330, 55] width 437 height 13
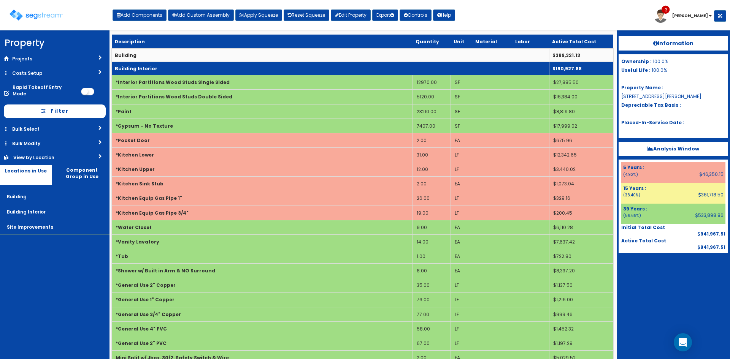
click at [260, 65] on td "Building Interior" at bounding box center [330, 68] width 437 height 13
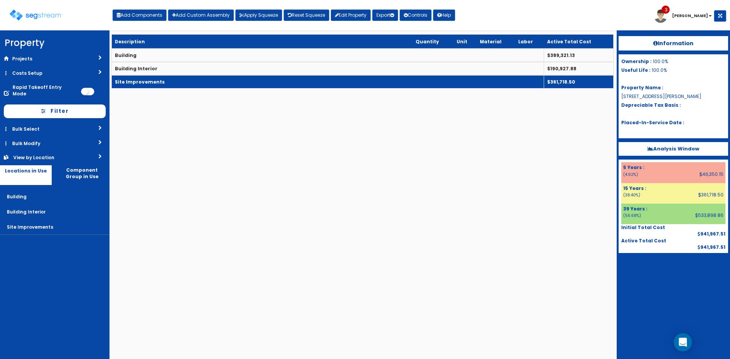
click at [260, 79] on td "Site Improvements" at bounding box center [328, 81] width 432 height 13
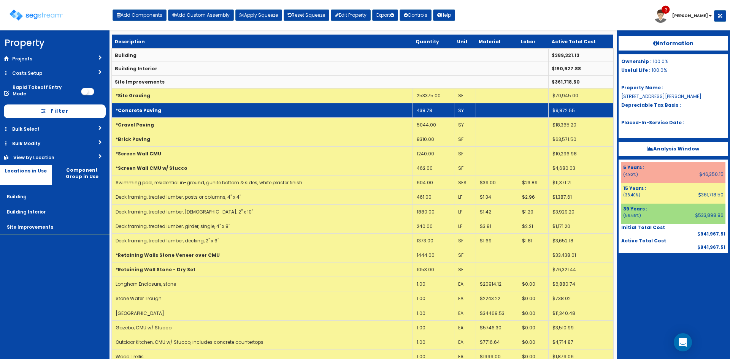
click at [330, 110] on td "*Concrete Paving" at bounding box center [262, 110] width 301 height 14
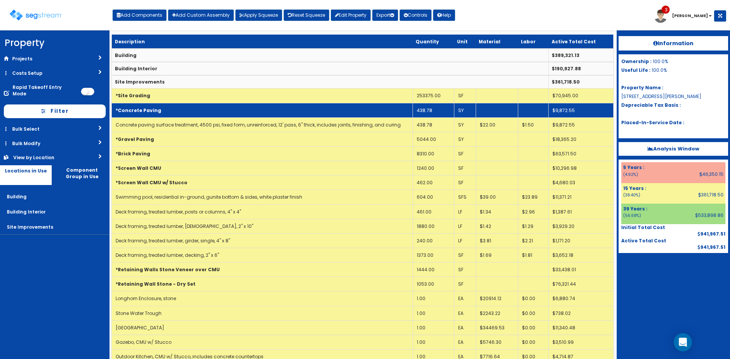
click at [330, 110] on td "*Concrete Paving" at bounding box center [262, 110] width 301 height 14
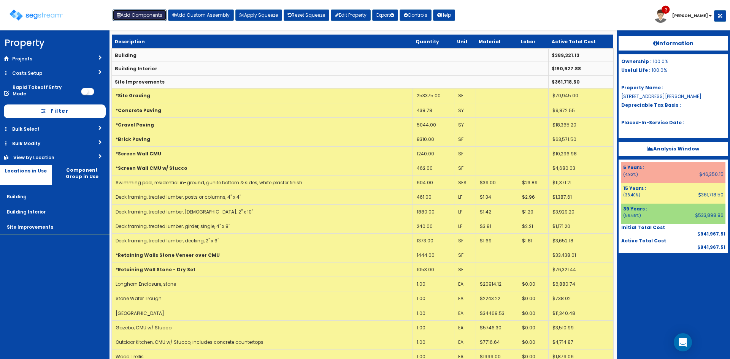
click at [159, 13] on button "Add Components" at bounding box center [139, 15] width 54 height 11
select select "5Y"
select select "default"
select select "7"
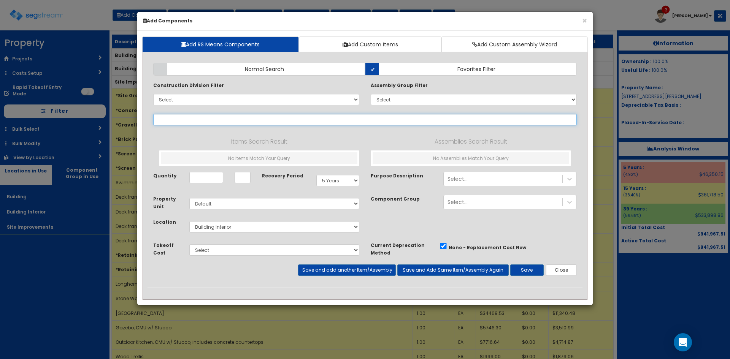
select select
type input "porch"
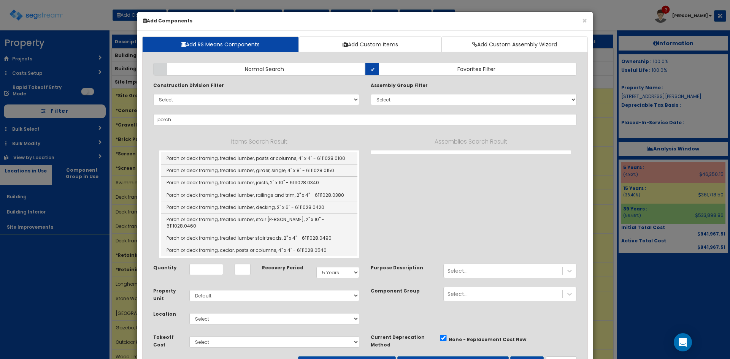
drag, startPoint x: 342, startPoint y: 21, endPoint x: 431, endPoint y: 21, distance: 88.9
click at [431, 21] on h6 "Add Components" at bounding box center [365, 20] width 444 height 6
click at [341, 69] on label "Normal Search" at bounding box center [259, 69] width 212 height 13
click at [0, 0] on input "Normal Search" at bounding box center [0, 0] width 0 height 0
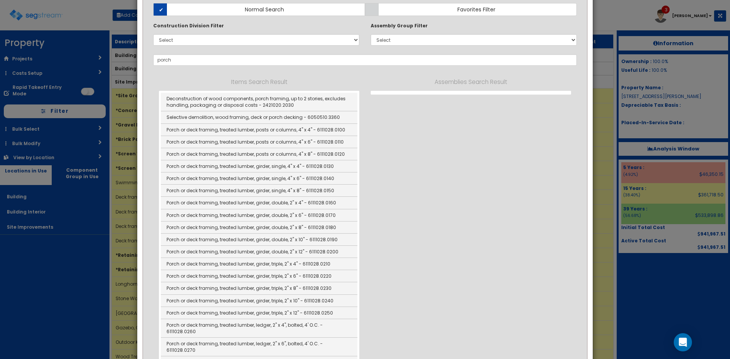
scroll to position [0, 0]
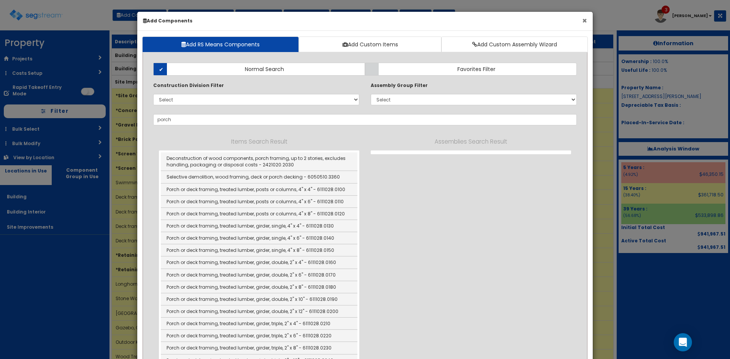
click at [585, 20] on button "×" at bounding box center [584, 21] width 5 height 8
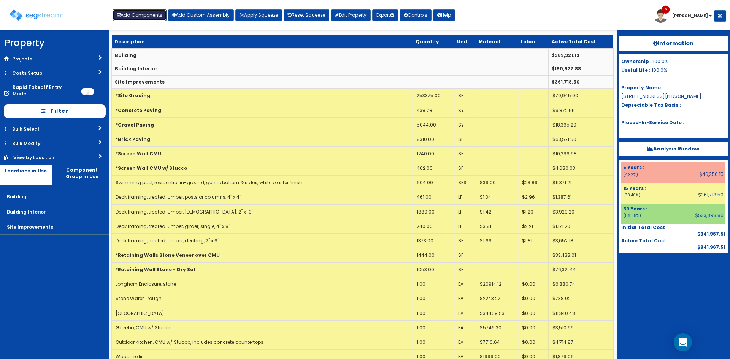
click at [138, 12] on button "Add Components" at bounding box center [139, 15] width 54 height 11
select select "7"
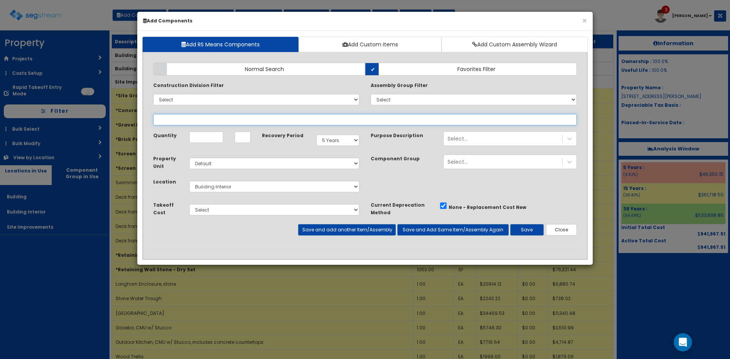
select select
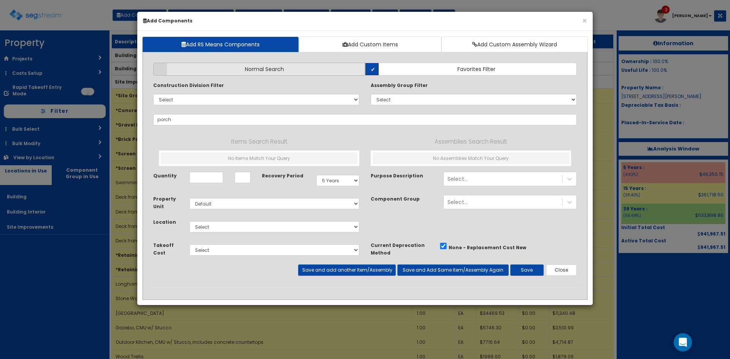
click at [269, 69] on span "Normal Search" at bounding box center [264, 69] width 39 height 8
click at [0, 0] on input "Normal Search" at bounding box center [0, 0] width 0 height 0
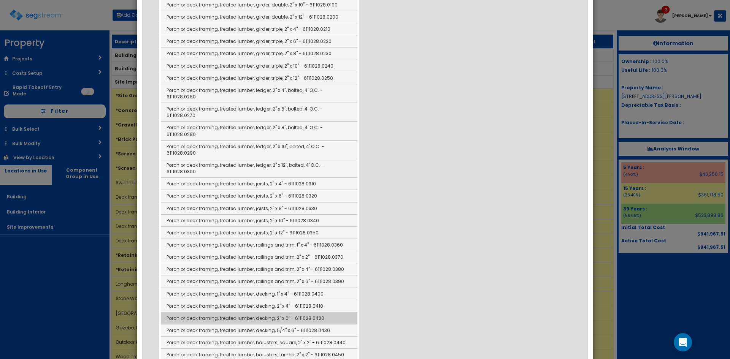
scroll to position [418, 0]
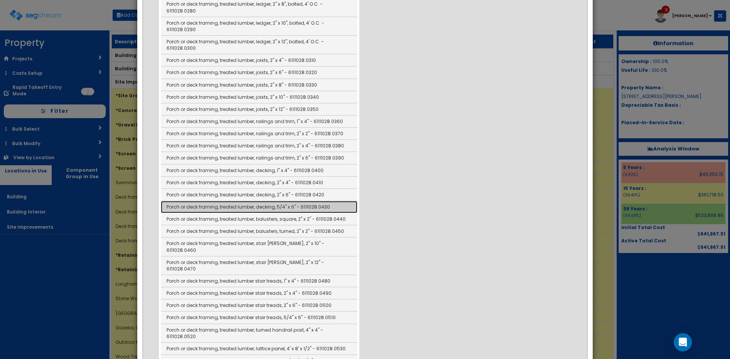
click at [311, 201] on link "Porch or deck framing, treated lumber, decking, 5/4" x 6" - 6111028.0430" at bounding box center [259, 207] width 196 height 12
type input "Porch or deck framing, treated lumber, decking, 5/4" x 6" - 6111028.0430"
checkbox input "false"
type input "SF"
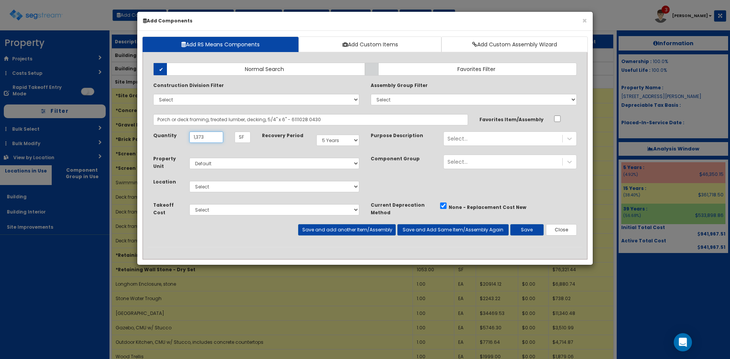
type input "1,373"
select select "15Y"
select select "27"
click at [529, 229] on button "Save" at bounding box center [526, 229] width 33 height 11
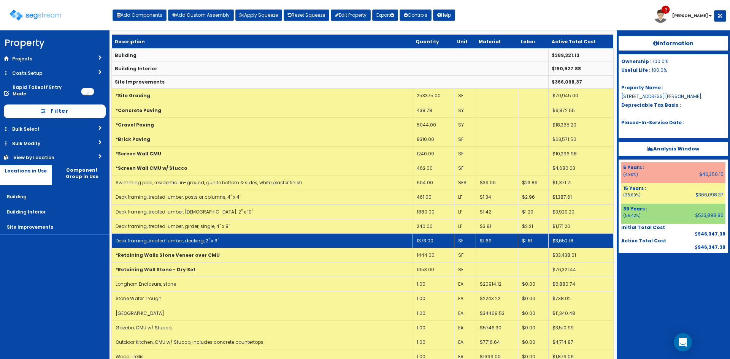
click at [420, 242] on td "1373.00" at bounding box center [432, 240] width 41 height 14
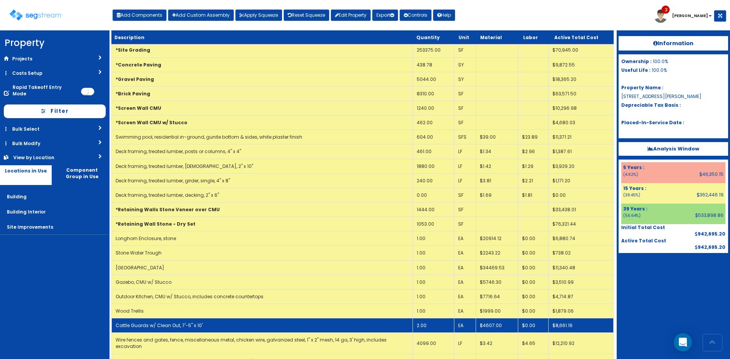
scroll to position [100, 0]
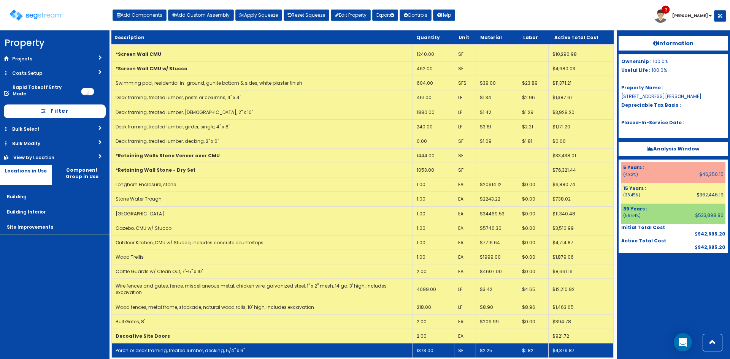
click at [256, 343] on td "Porch or deck framing, treated lumber, decking, 5/4" x 6"" at bounding box center [262, 350] width 301 height 14
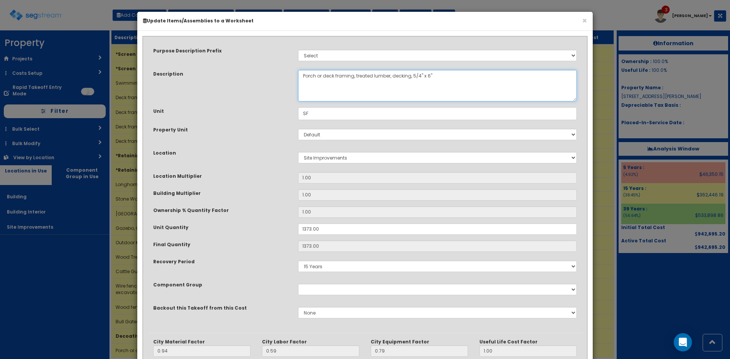
drag, startPoint x: 327, startPoint y: 75, endPoint x: 257, endPoint y: 73, distance: 70.0
click at [257, 73] on div "Description Porch or deck framing, treated lumber, decking, 5/4" x 6"" at bounding box center [364, 86] width 435 height 32
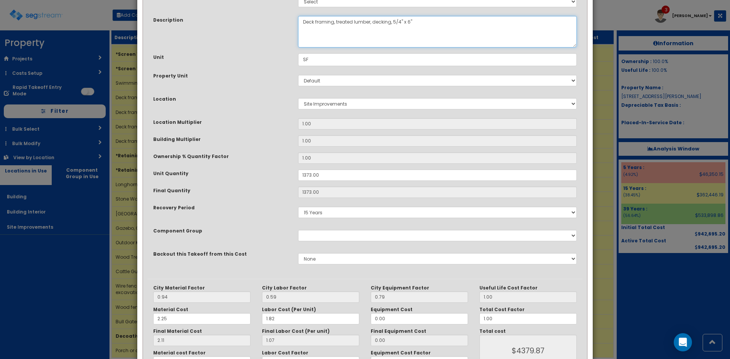
scroll to position [105, 0]
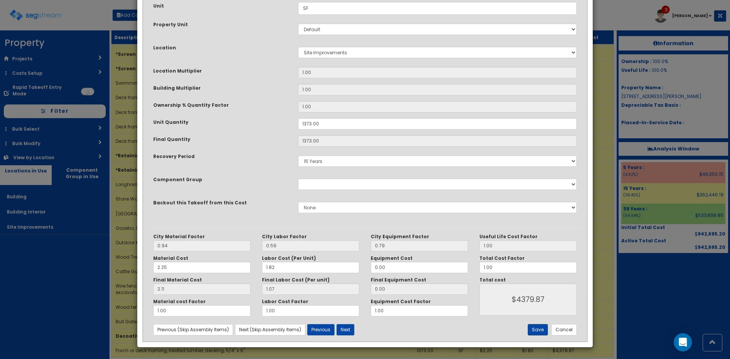
type textarea "Deck framing, treated lumber, decking, 5/4" x 6""
click at [538, 331] on button "Save" at bounding box center [538, 329] width 20 height 11
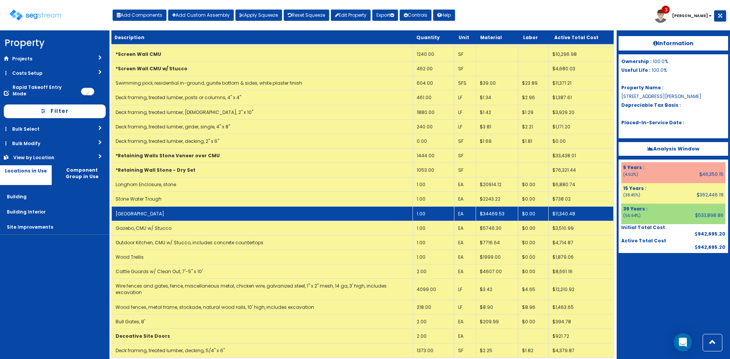
scroll to position [0, 0]
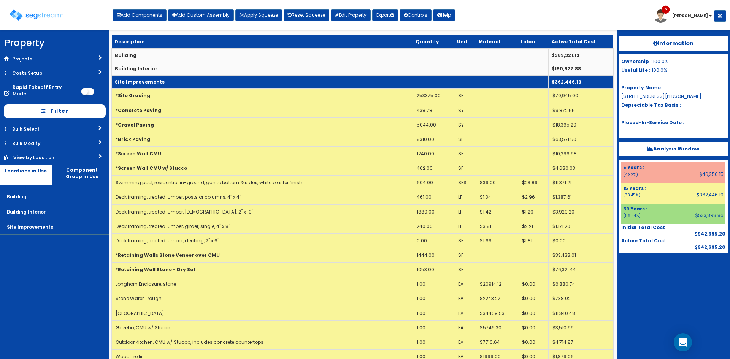
click at [277, 81] on td "Site Improvements" at bounding box center [330, 81] width 437 height 13
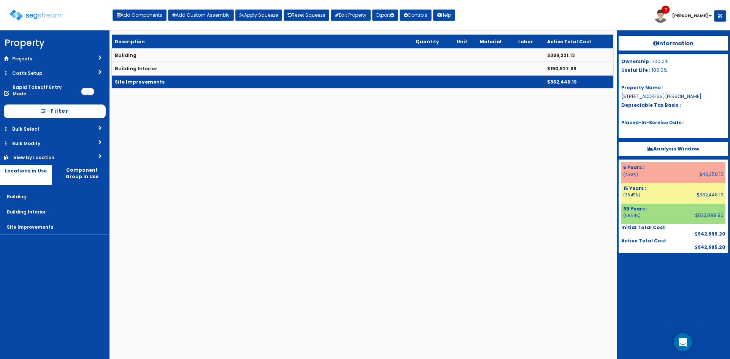
click at [220, 85] on td "Site Improvements" at bounding box center [328, 81] width 432 height 13
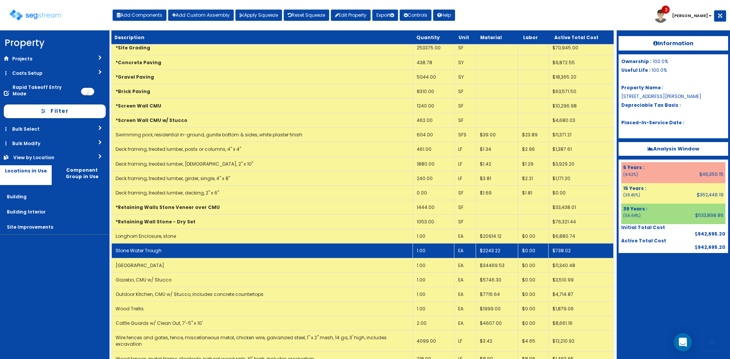
scroll to position [100, 0]
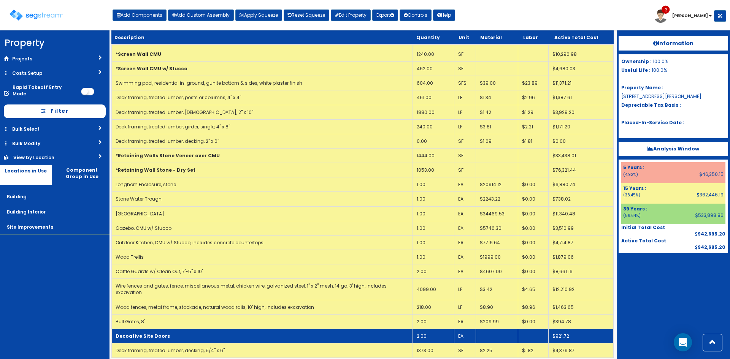
click at [241, 330] on td "Decoative Site Doors" at bounding box center [262, 336] width 301 height 14
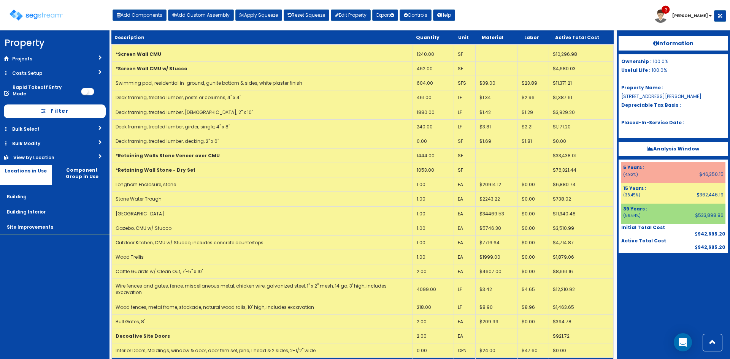
scroll to position [172, 0]
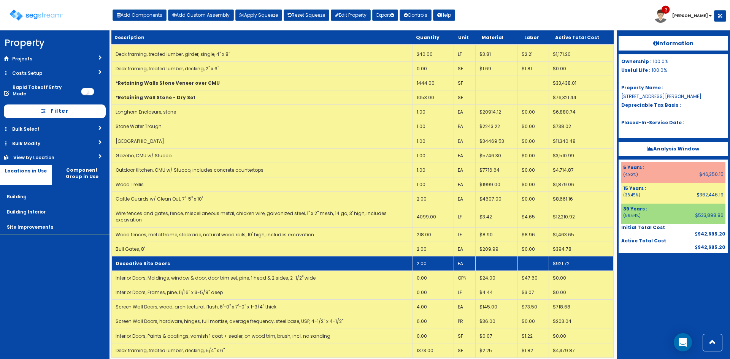
click at [176, 262] on td "Decoative Site Doors" at bounding box center [262, 263] width 301 height 14
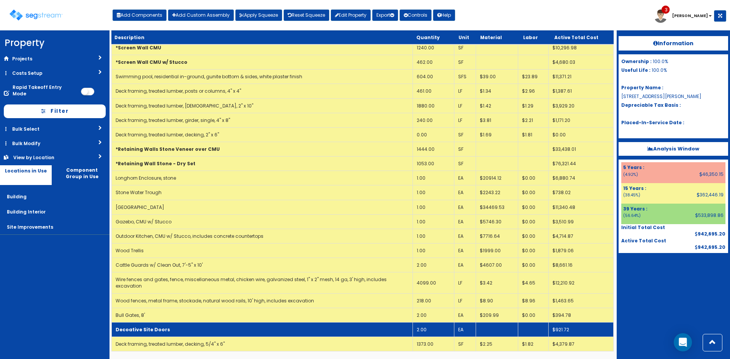
scroll to position [100, 0]
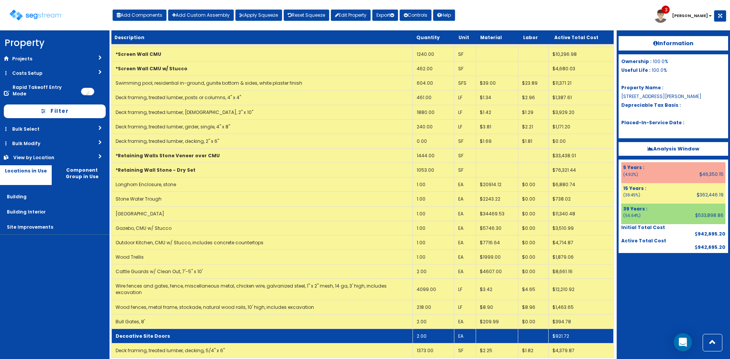
click at [180, 330] on td "Decoative Site Doors" at bounding box center [262, 336] width 301 height 14
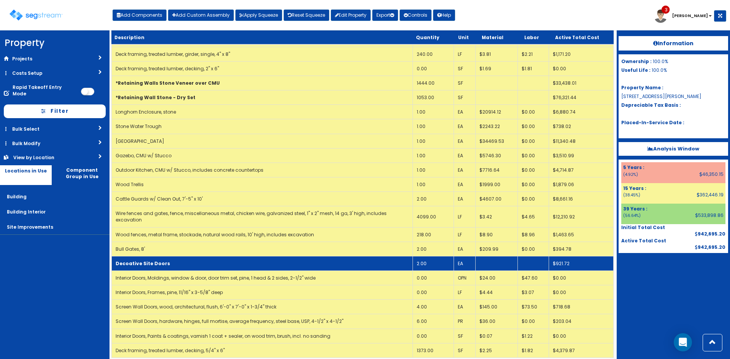
click at [180, 333] on link "Interior Doors, Paints & coatings, varnish 1 coat + sealer, on wood trim, brush…" at bounding box center [223, 336] width 215 height 6
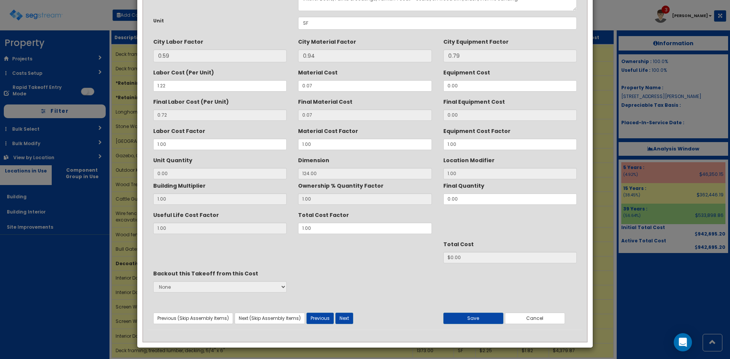
scroll to position [54, 0]
click at [534, 318] on button "Cancel" at bounding box center [535, 317] width 60 height 11
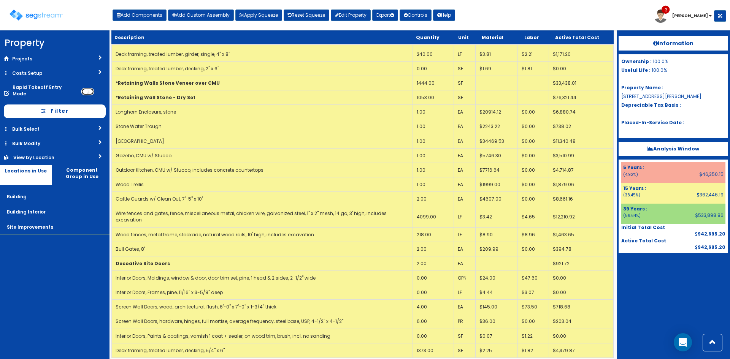
click at [89, 88] on input "checkbox" at bounding box center [87, 92] width 13 height 8
checkbox input "true"
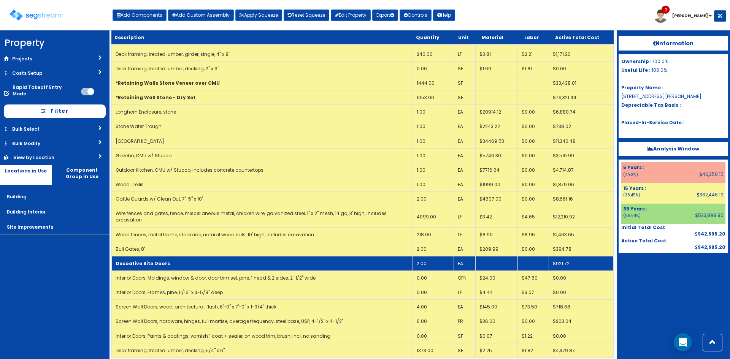
click at [190, 260] on td "Decoative Site Doors" at bounding box center [262, 263] width 301 height 14
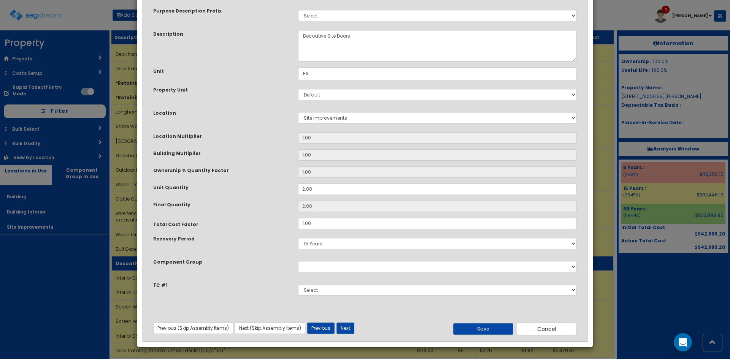
scroll to position [0, 0]
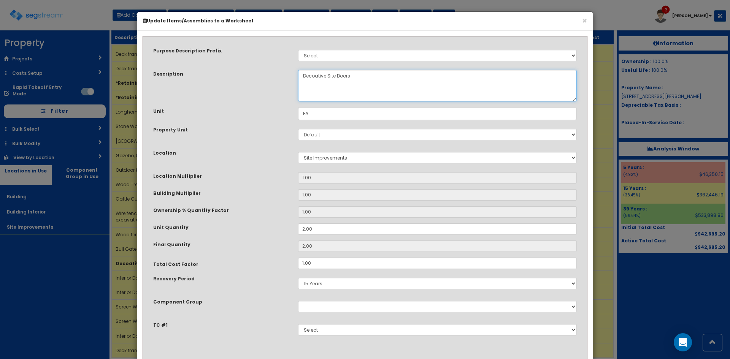
click at [315, 78] on textarea "Decoative Site Doors" at bounding box center [437, 86] width 279 height 32
type textarea "Decorative Site Doors"
click at [275, 222] on div "Purpose Description Prefix Select Stair Construction, A/V System A/V System Equ…" at bounding box center [364, 195] width 435 height 309
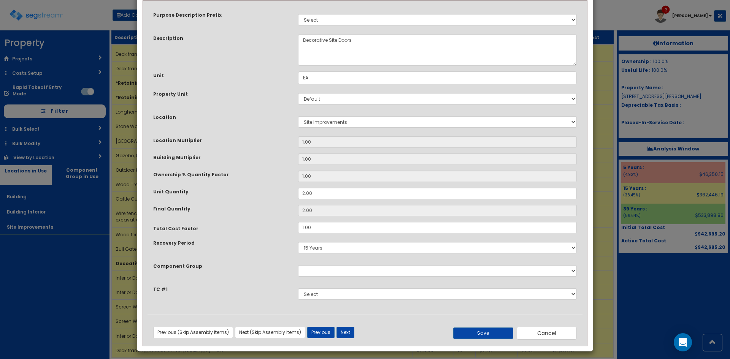
scroll to position [40, 0]
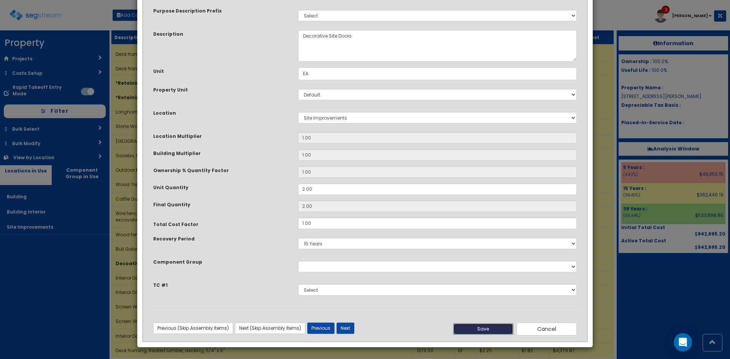
click at [495, 331] on button "Save" at bounding box center [483, 328] width 60 height 11
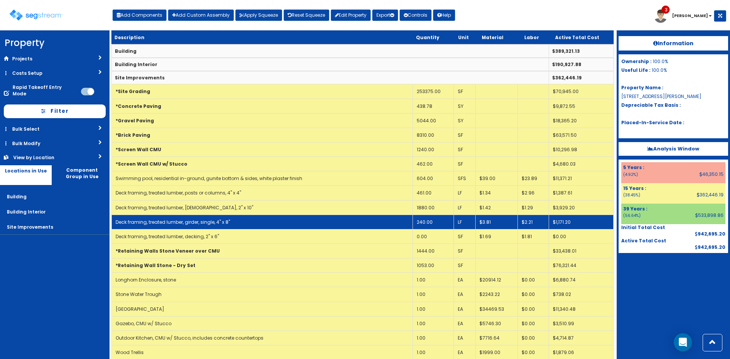
scroll to position [0, 0]
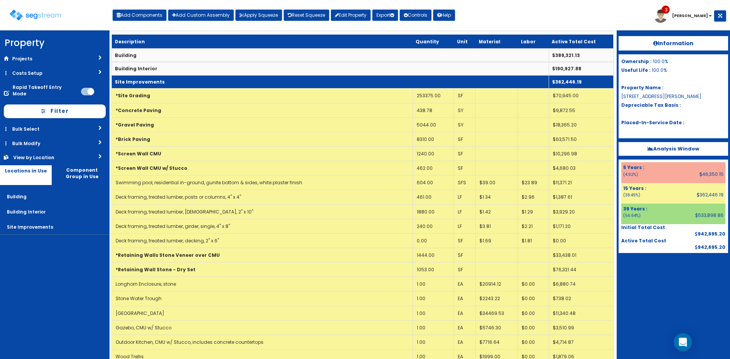
drag, startPoint x: 208, startPoint y: 86, endPoint x: 210, endPoint y: 76, distance: 10.1
click at [208, 86] on td "Site Improvements" at bounding box center [330, 81] width 437 height 13
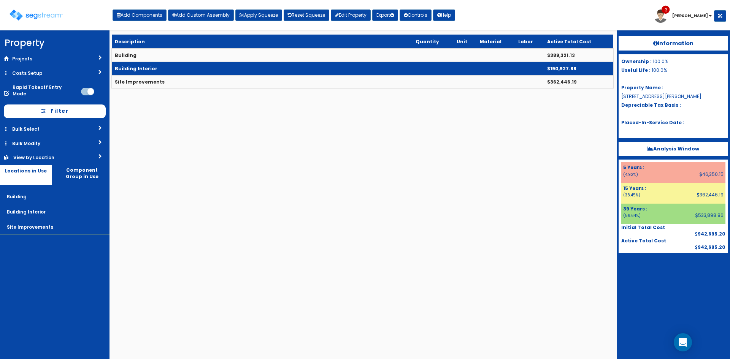
click at [213, 70] on td "Building Interior" at bounding box center [328, 68] width 432 height 13
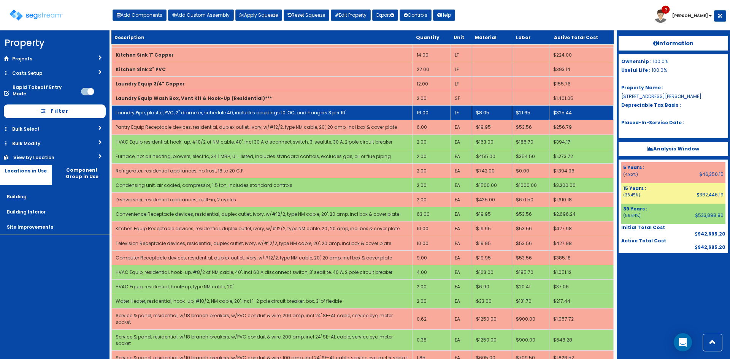
scroll to position [548, 0]
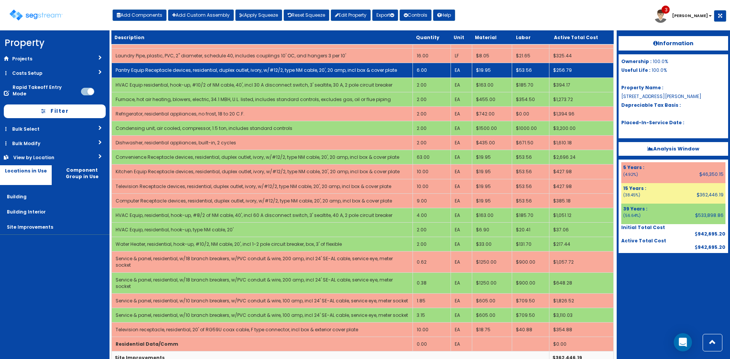
click at [325, 68] on link "Pantry Equip Receptacle devices, residential, duplex outlet, ivory, w/#12/2, ty…" at bounding box center [256, 70] width 281 height 6
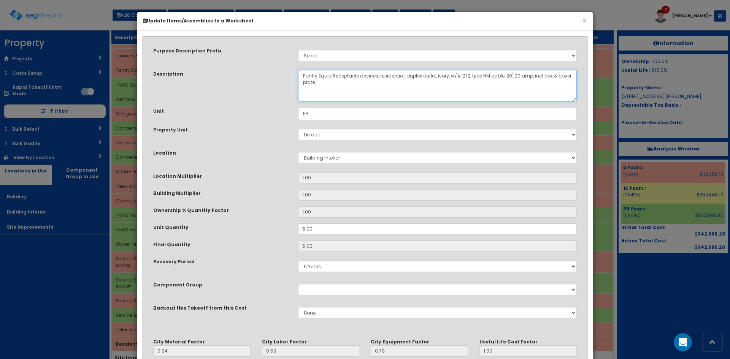
drag, startPoint x: 530, startPoint y: 75, endPoint x: 548, endPoint y: 86, distance: 21.3
click at [547, 86] on textarea "Pantry Equip Receptacle devices, residential, duplex outlet, ivory, w/#12/2, ty…" at bounding box center [437, 86] width 279 height 32
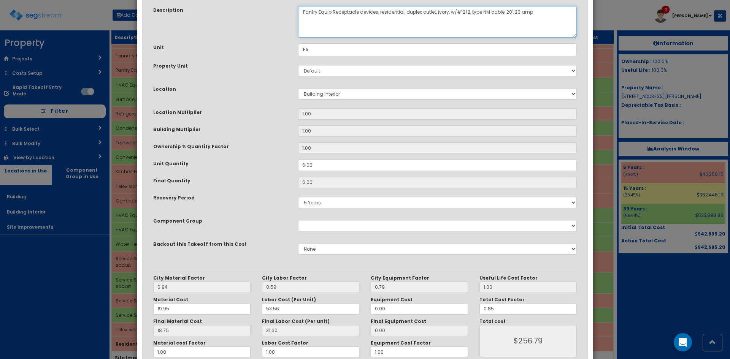
scroll to position [105, 0]
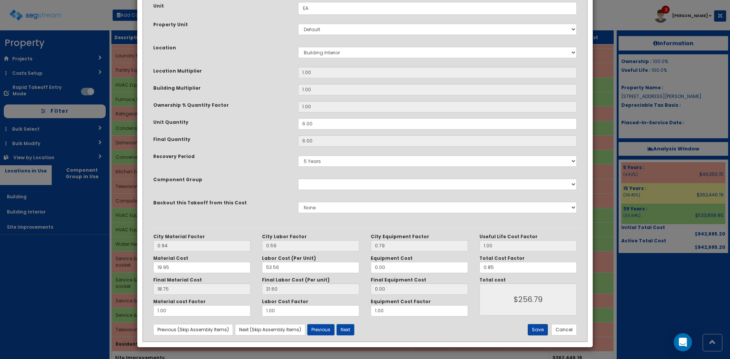
type textarea "Pantry Equip Receptacle devices, residential, duplex outlet, ivory, w/#12/2, ty…"
click at [541, 329] on button "Save" at bounding box center [538, 329] width 20 height 11
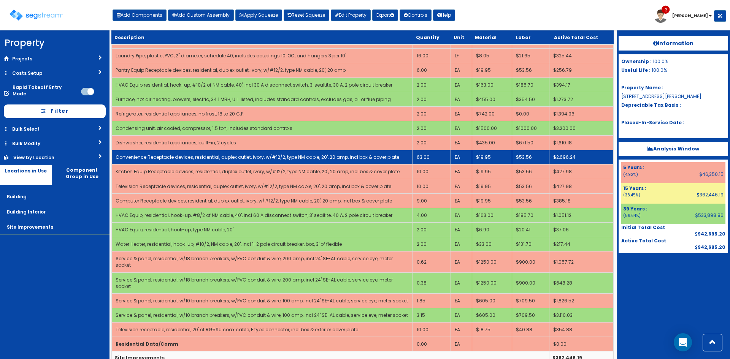
click at [304, 152] on td "Convenience Receptacle devices, residential, duplex outlet, ivory, w/#12/2, typ…" at bounding box center [262, 157] width 301 height 14
click at [304, 153] on td "Convenience Receptacle devices, residential, duplex outlet, ivory, w/#12/2, typ…" at bounding box center [262, 157] width 301 height 14
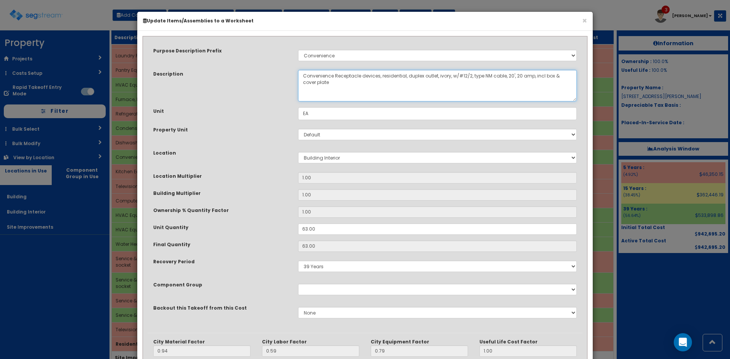
drag, startPoint x: 532, startPoint y: 78, endPoint x: 563, endPoint y: 89, distance: 32.6
click at [563, 89] on textarea "Convenience Receptacle devices, residential, duplex outlet, ivory, w/#12/2, typ…" at bounding box center [437, 86] width 279 height 32
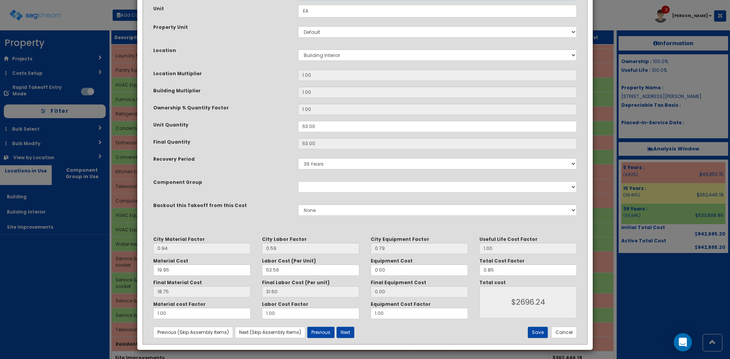
scroll to position [105, 0]
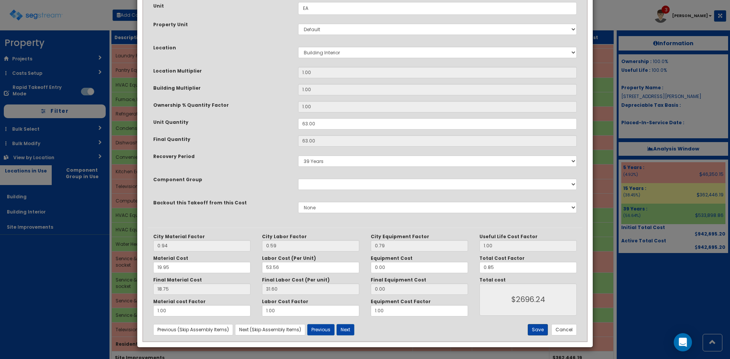
type textarea "Convenience Receptacle devices, residential, duplex outlet, ivory, w/#12/2, typ…"
click at [536, 331] on button "Save" at bounding box center [538, 329] width 20 height 11
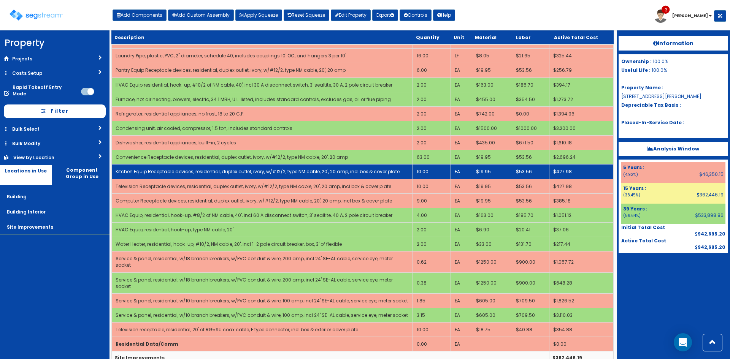
click at [320, 167] on td "Kitchen Equip Receptacle devices, residential, duplex outlet, ivory, w/#12/2, t…" at bounding box center [262, 172] width 301 height 14
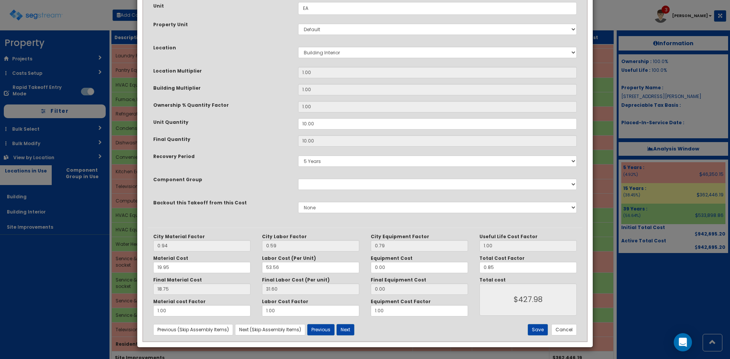
scroll to position [0, 0]
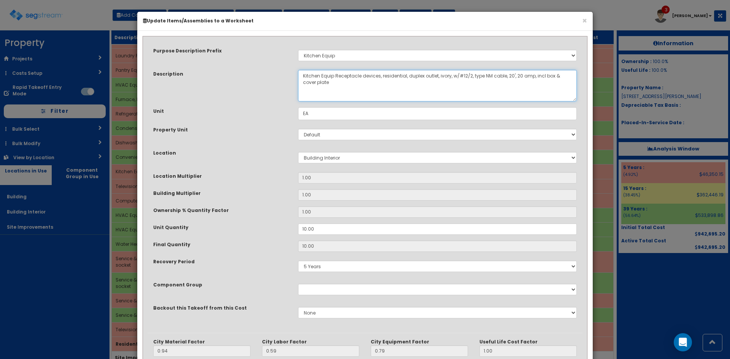
drag, startPoint x: 523, startPoint y: 84, endPoint x: 535, endPoint y: 76, distance: 13.7
click at [535, 76] on textarea "Kitchen Equip Receptacle devices, residential, duplex outlet, ivory, w/#12/2, t…" at bounding box center [437, 86] width 279 height 32
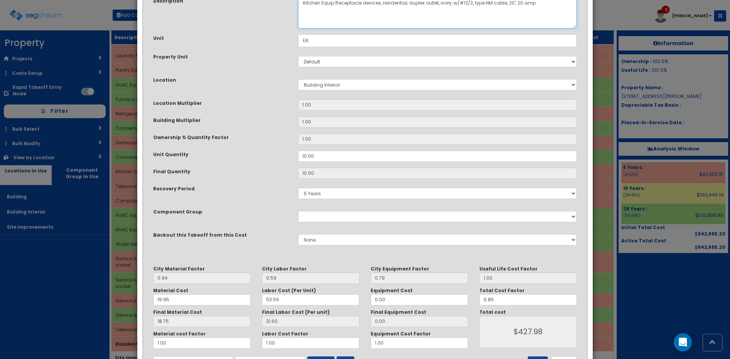
scroll to position [105, 0]
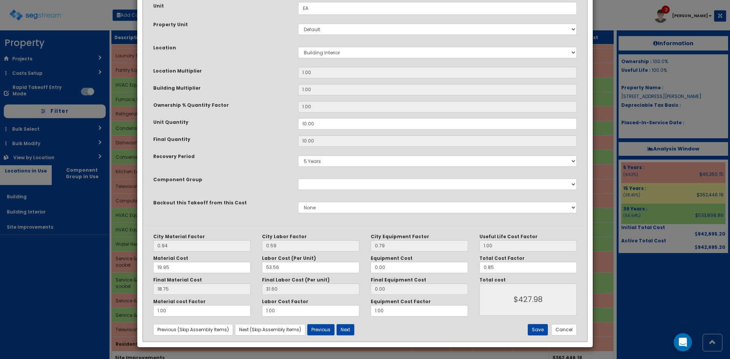
type textarea "Kitchen Equip Receptacle devices, residential, duplex outlet, ivory, w/#12/2, t…"
click at [537, 329] on button "Save" at bounding box center [538, 329] width 20 height 11
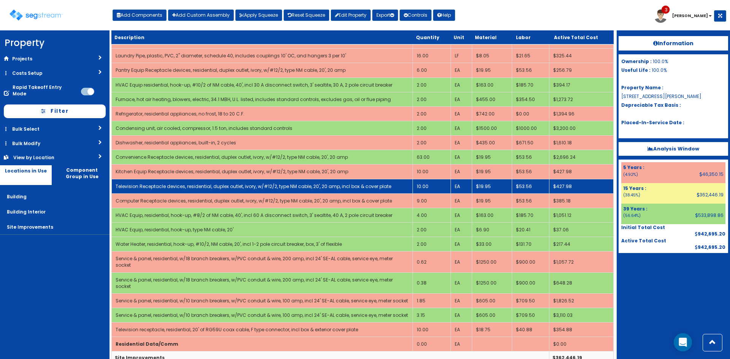
click at [359, 183] on link "Television Receptacle devices, residential, duplex outlet, ivory, w/#12/2, type…" at bounding box center [254, 186] width 276 height 6
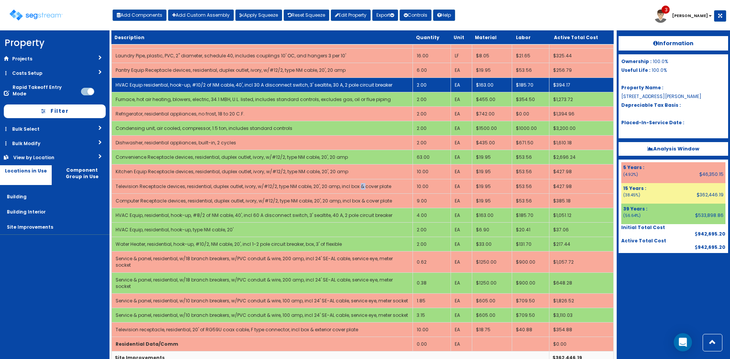
scroll to position [0, 0]
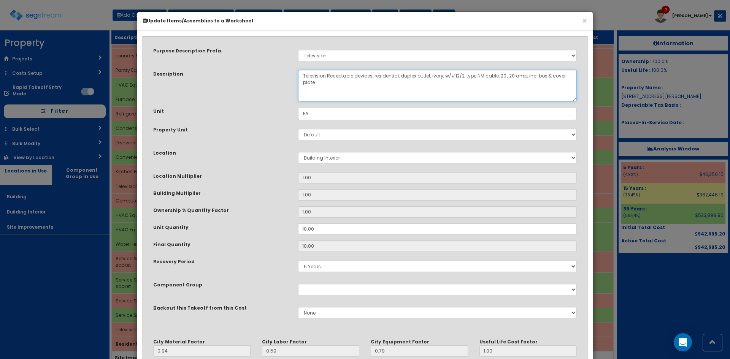
drag, startPoint x: 526, startPoint y: 80, endPoint x: 536, endPoint y: 89, distance: 14.0
click at [536, 95] on textarea "Television Receptacle devices, residential, duplex outlet, ivory, w/#12/2, type…" at bounding box center [437, 86] width 279 height 32
click at [531, 84] on textarea "Television Receptacle devices, residential, duplex outlet, ivory, w/#12/2, type…" at bounding box center [437, 86] width 279 height 32
drag, startPoint x: 524, startPoint y: 71, endPoint x: 538, endPoint y: 89, distance: 22.6
click at [538, 89] on textarea "Television Receptacle devices, residential, duplex outlet, ivory, w/#12/2, type…" at bounding box center [437, 86] width 279 height 32
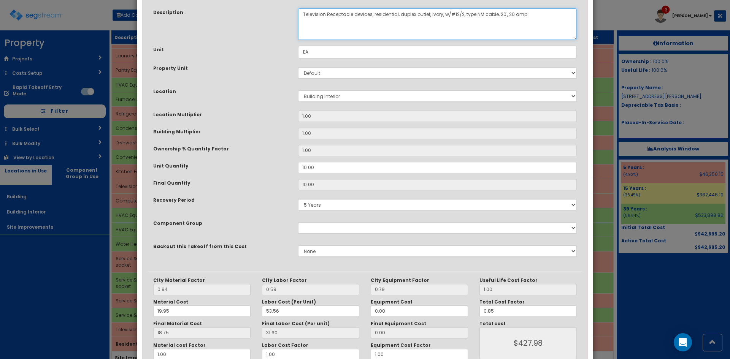
scroll to position [105, 0]
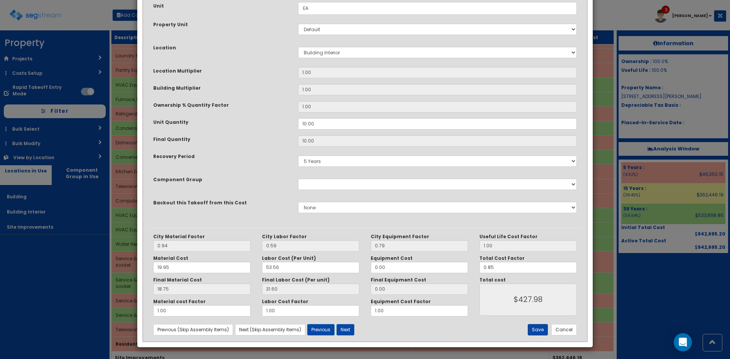
type textarea "Television Receptacle devices, residential, duplex outlet, ivory, w/#12/2, type…"
click at [538, 328] on button "Save" at bounding box center [538, 329] width 20 height 11
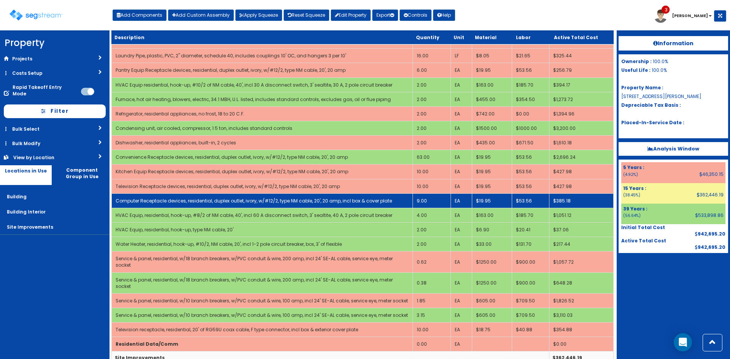
click at [336, 199] on link "Computer Receptacle devices, residential, duplex outlet, ivory, w/#12/2, type N…" at bounding box center [254, 201] width 276 height 6
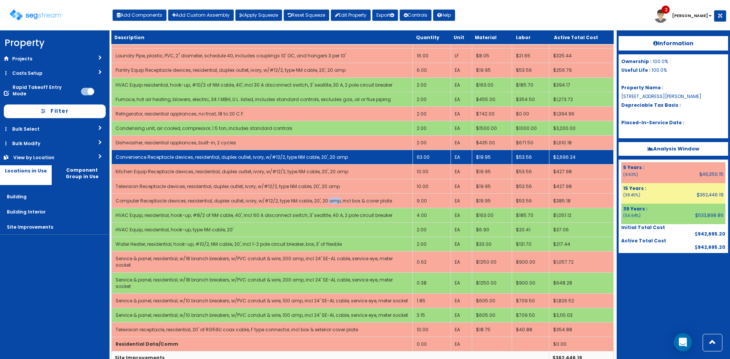
scroll to position [0, 0]
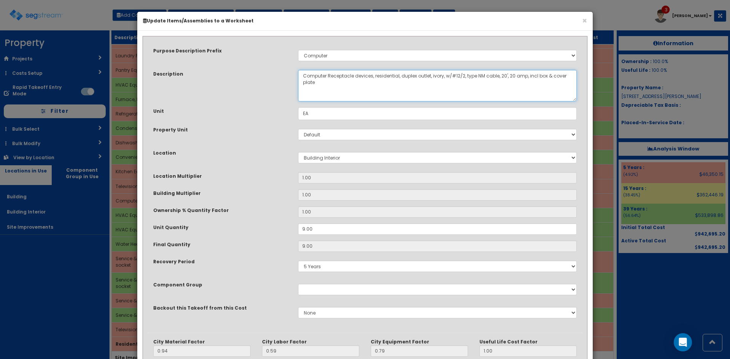
drag, startPoint x: 537, startPoint y: 88, endPoint x: 526, endPoint y: 73, distance: 18.2
click at [526, 73] on textarea "Computer Receptacle devices, residential, duplex outlet, ivory, w/#12/2, type N…" at bounding box center [437, 86] width 279 height 32
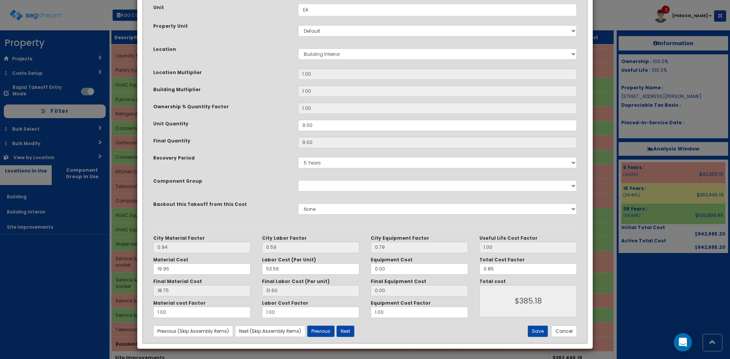
scroll to position [105, 0]
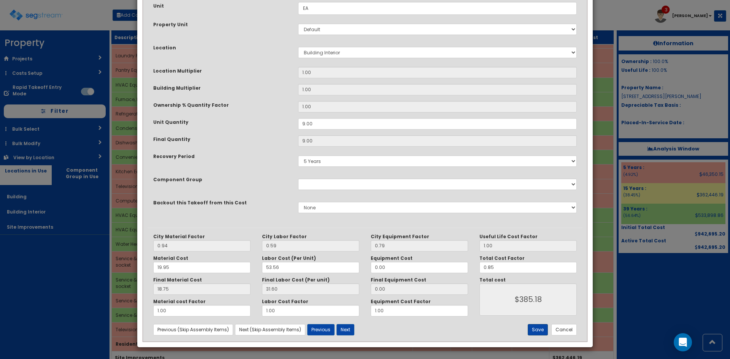
type textarea "Computer Receptacle devices, residential, duplex outlet, ivory, w/#12/2, type N…"
click at [532, 331] on button "Save" at bounding box center [538, 329] width 20 height 11
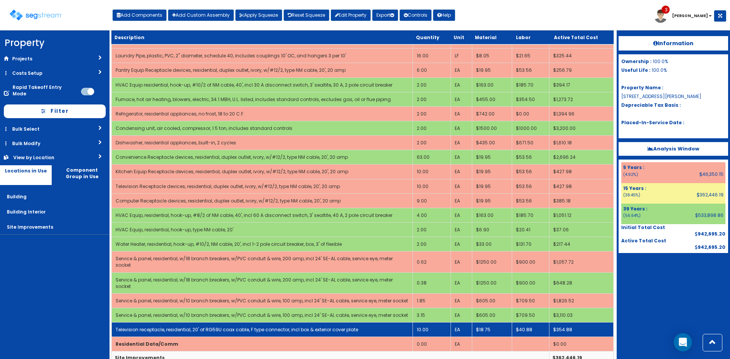
click at [331, 323] on td "Television receptacle, residential, 20' of RG59U coax cable, F type connector, …" at bounding box center [262, 330] width 301 height 14
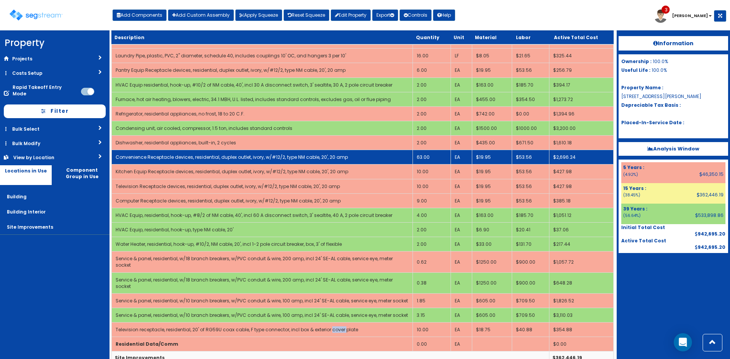
scroll to position [0, 0]
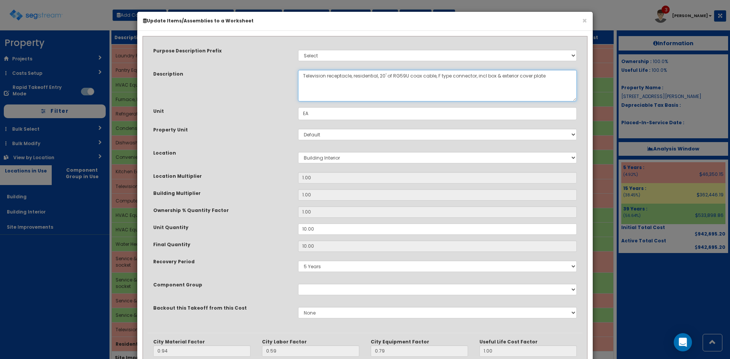
drag, startPoint x: 525, startPoint y: 87, endPoint x: 521, endPoint y: 87, distance: 4.2
click at [524, 87] on textarea "Television receptacle, residential, 20' of RG59U coax cable, F type connector, …" at bounding box center [437, 86] width 279 height 32
drag, startPoint x: 547, startPoint y: 78, endPoint x: 474, endPoint y: 79, distance: 73.0
click at [474, 79] on textarea "Television receptacle, residential, 20' of RG59U coax cable, F type connector, …" at bounding box center [437, 86] width 279 height 32
click at [526, 77] on textarea "Television receptacle, residential, 20' of RG59U coax cable, F type connector, …" at bounding box center [437, 86] width 279 height 32
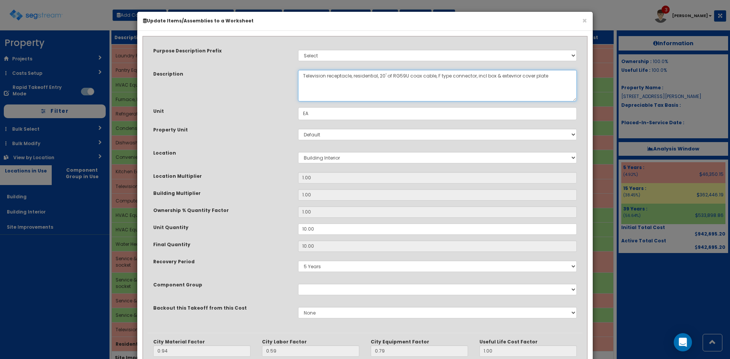
click at [558, 83] on textarea "Television receptacle, residential, 20' of RG59U coax cable, F type connector, …" at bounding box center [437, 86] width 279 height 32
click at [510, 77] on textarea "Television receptacle, residential, 20' of RG59U coax cable, F type connector, …" at bounding box center [437, 86] width 279 height 32
type textarea "Television receptacle, residential, 20' of RG59U coax cable, F type connector, …"
click at [550, 82] on textarea "Television receptacle, residential, 20' of RG59U coax cable, F type connector, …" at bounding box center [437, 86] width 279 height 32
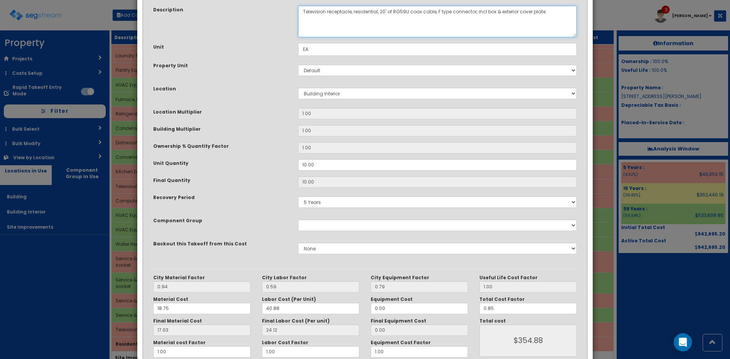
scroll to position [105, 0]
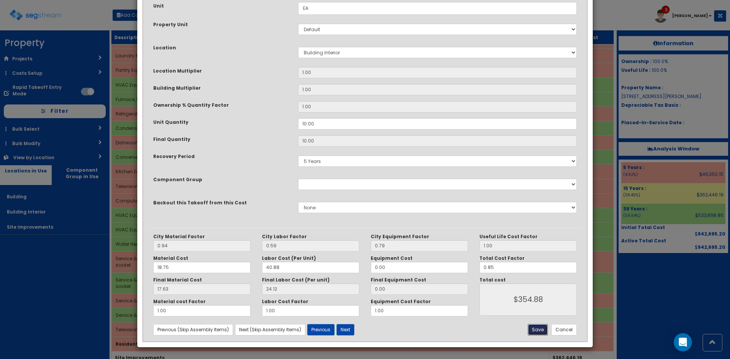
click at [540, 327] on button "Save" at bounding box center [538, 329] width 20 height 11
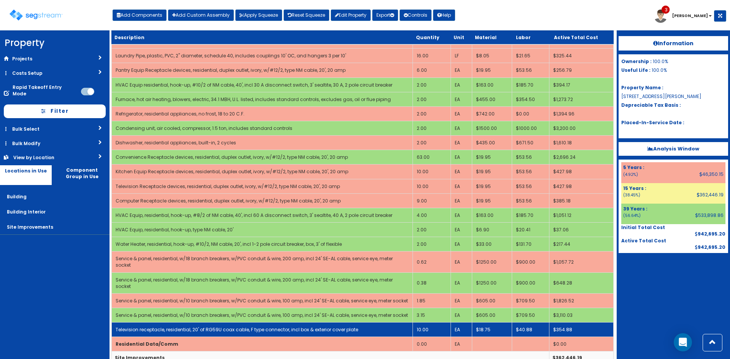
click at [299, 326] on link "Television receptacle, residential, 20' of RG59U coax cable, F type connector, …" at bounding box center [237, 329] width 242 height 6
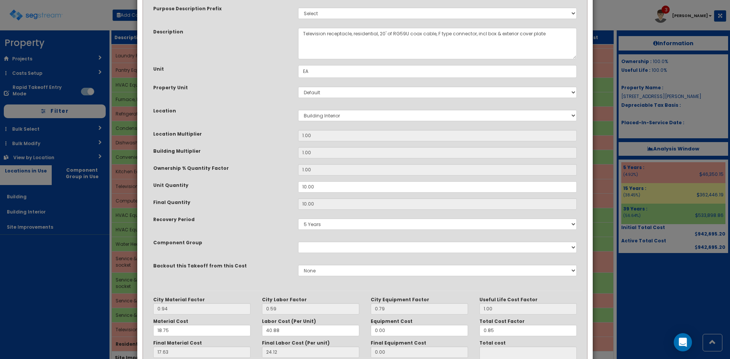
scroll to position [0, 0]
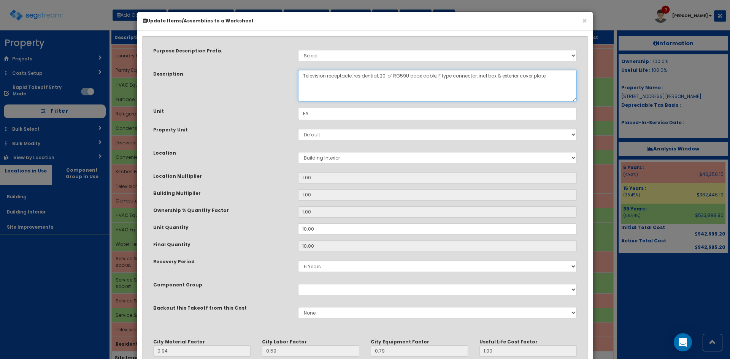
drag, startPoint x: 555, startPoint y: 82, endPoint x: 475, endPoint y: 85, distance: 79.9
click at [475, 85] on textarea "Television receptacle, residential, 20' of RG59U coax cable, F type connector, …" at bounding box center [437, 86] width 279 height 32
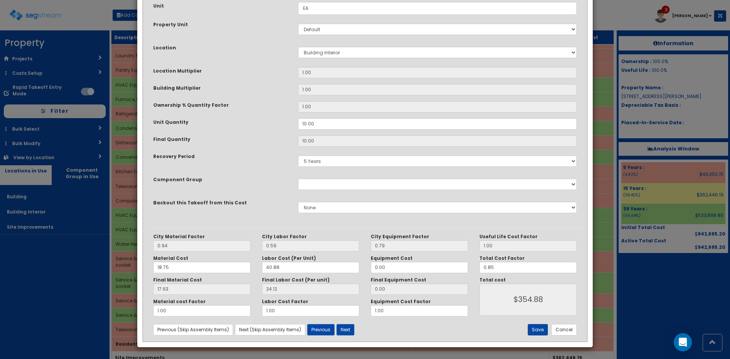
type textarea "Television receptacle, residential, 20' of RG59U coax cable, F type connector"
click at [542, 330] on button "Save" at bounding box center [538, 329] width 20 height 11
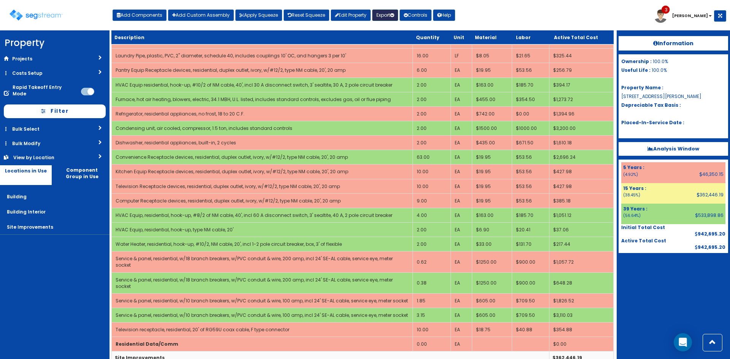
click at [385, 14] on button "Export" at bounding box center [385, 15] width 26 height 11
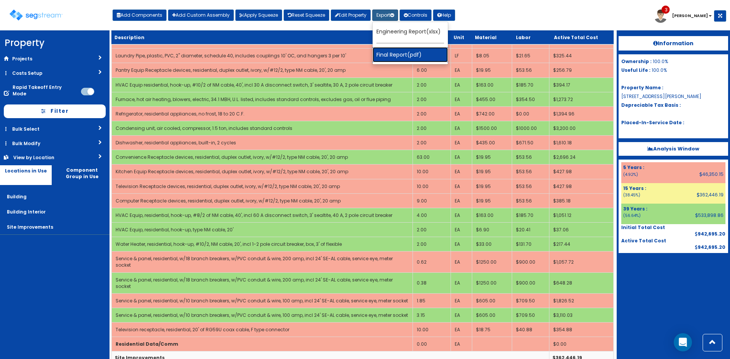
click at [413, 54] on link "Final Report(pdf)" at bounding box center [409, 54] width 75 height 15
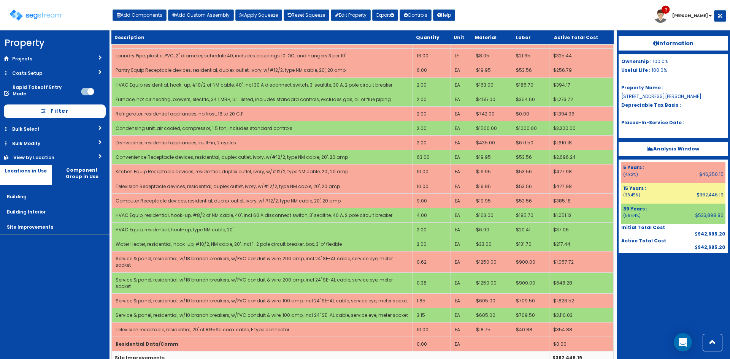
click at [668, 312] on div "Information Ownership : 100.0% Useful Life : 100.0% Property Name : 8105 McGreg…" at bounding box center [672, 194] width 113 height 329
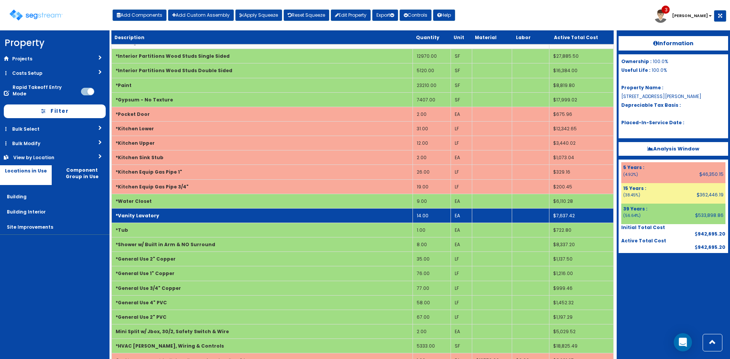
scroll to position [0, 0]
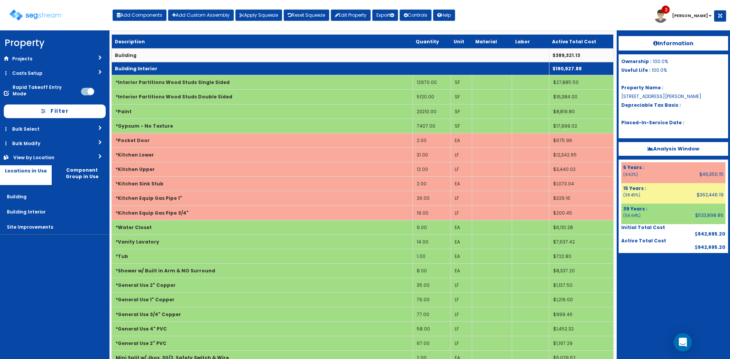
click at [222, 63] on td "Building Interior" at bounding box center [330, 68] width 437 height 13
